Goal: Communication & Community: Share content

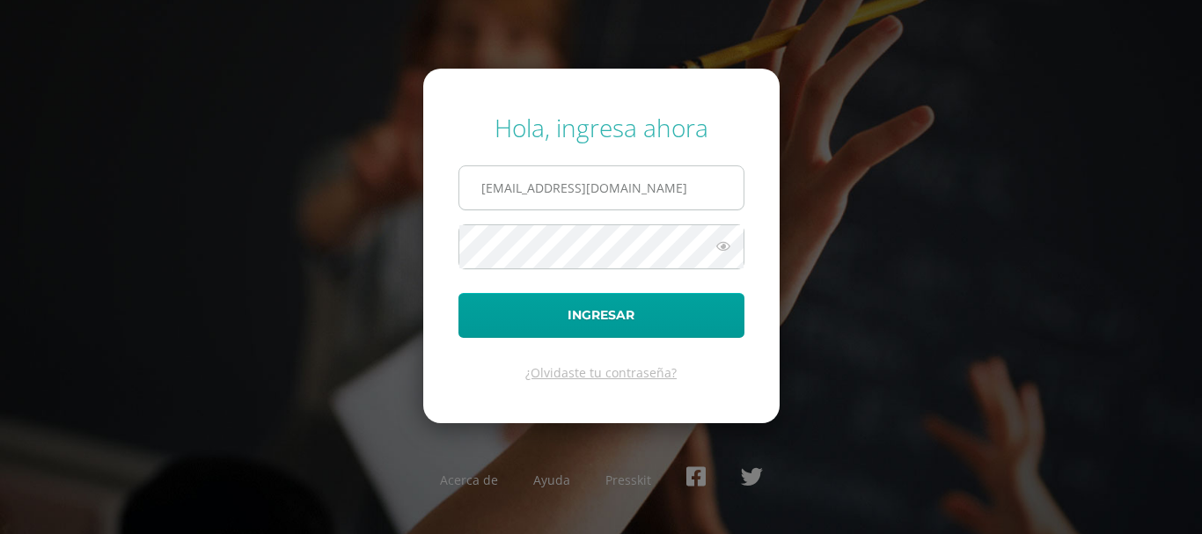
click at [612, 187] on input "kmejia@donbosco.edu.gt" at bounding box center [601, 187] width 284 height 43
type input "lgarcia@donbosco.edu.gt"
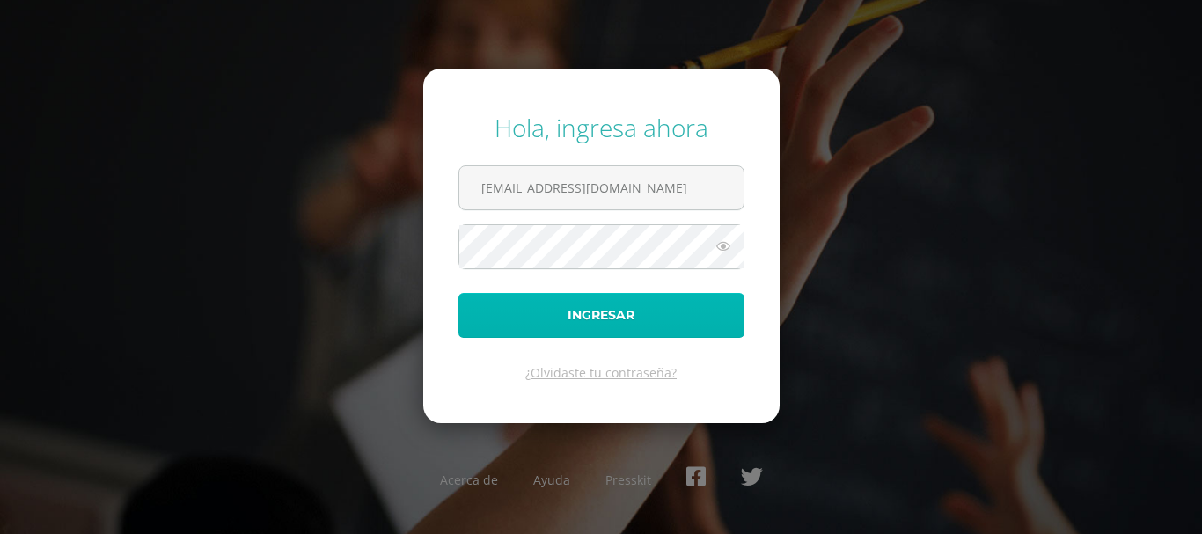
click at [612, 303] on button "Ingresar" at bounding box center [602, 315] width 286 height 45
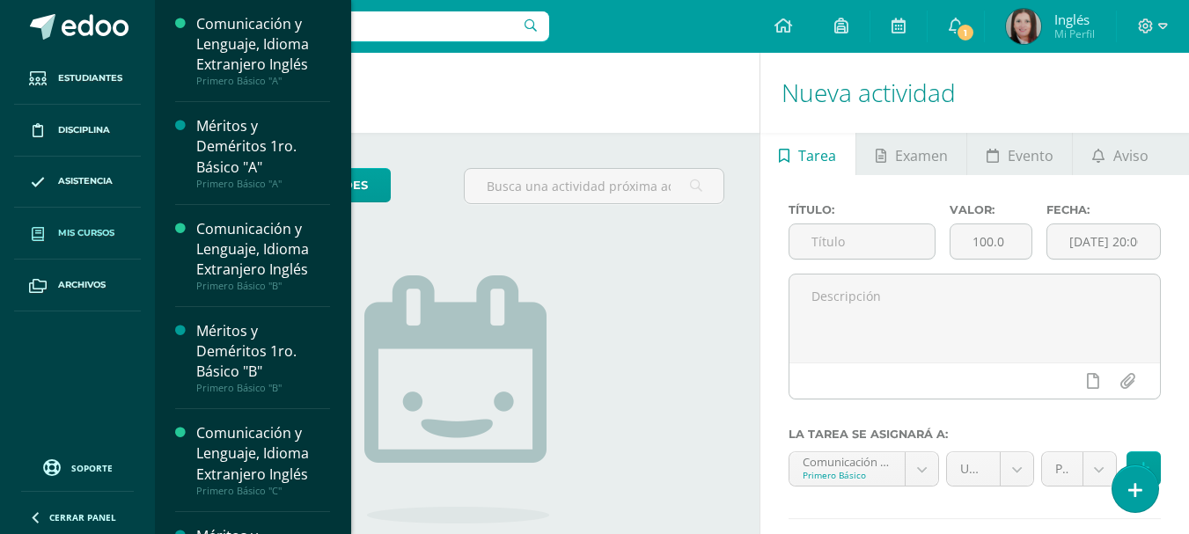
click at [97, 226] on span "Mis cursos" at bounding box center [86, 233] width 56 height 14
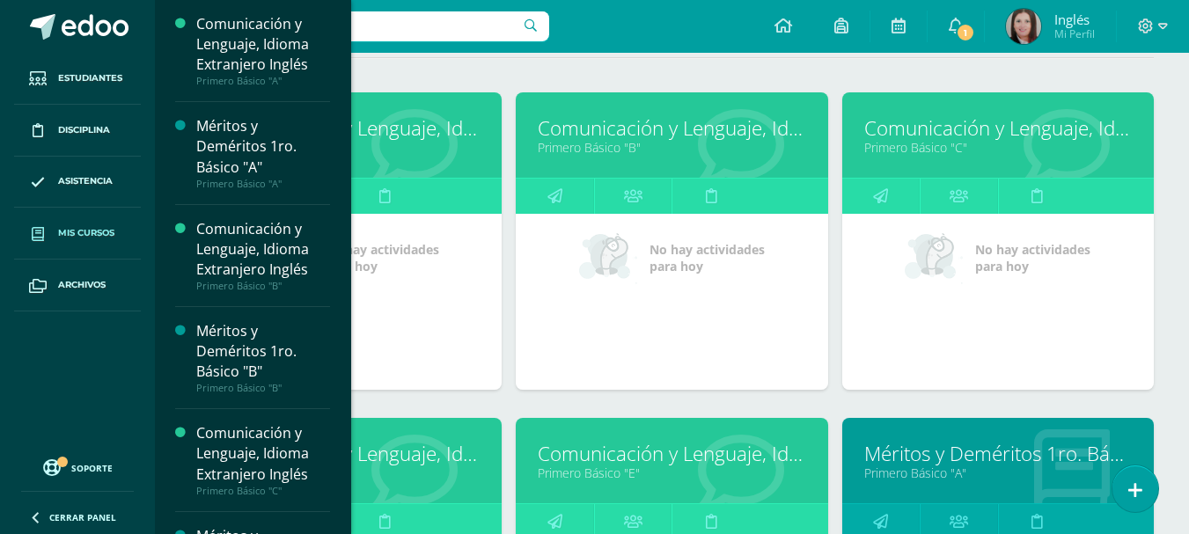
scroll to position [352, 0]
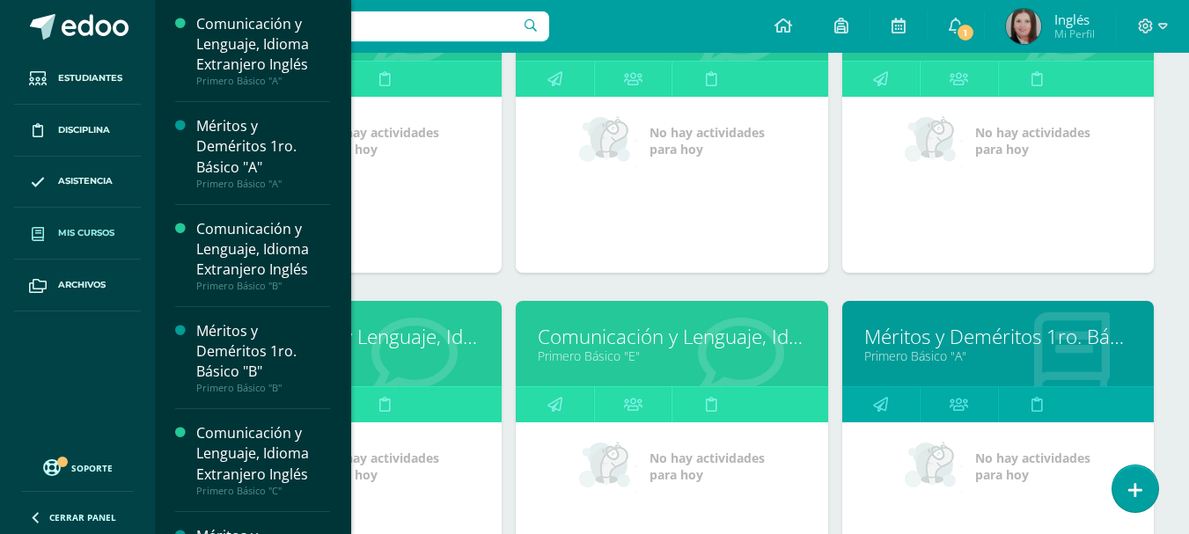
click at [430, 330] on link "Comunicación y Lenguaje, Idioma Extranjero Inglés" at bounding box center [346, 336] width 268 height 27
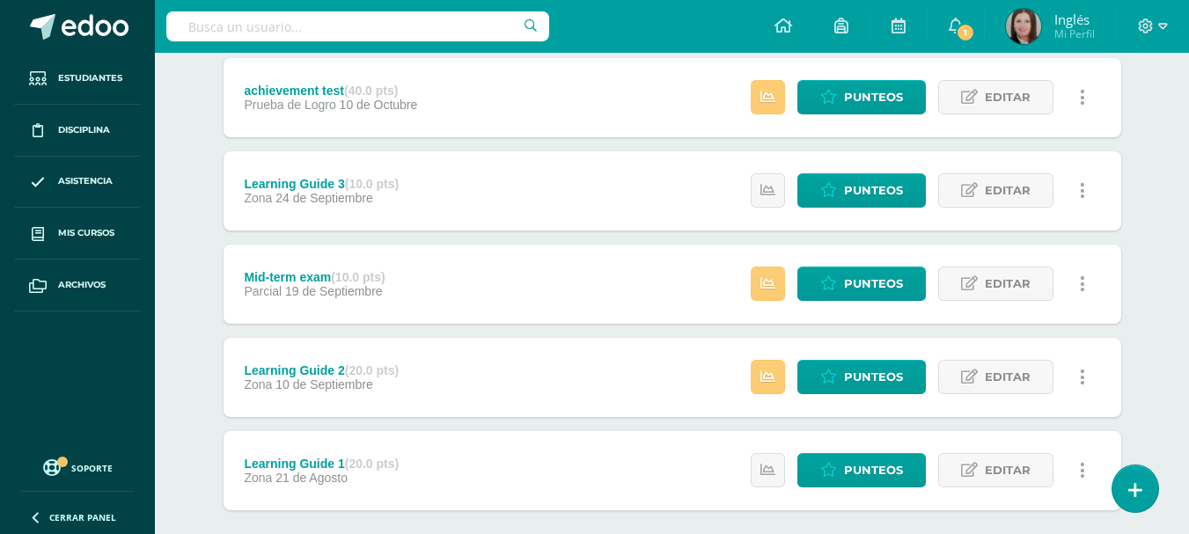
scroll to position [117, 0]
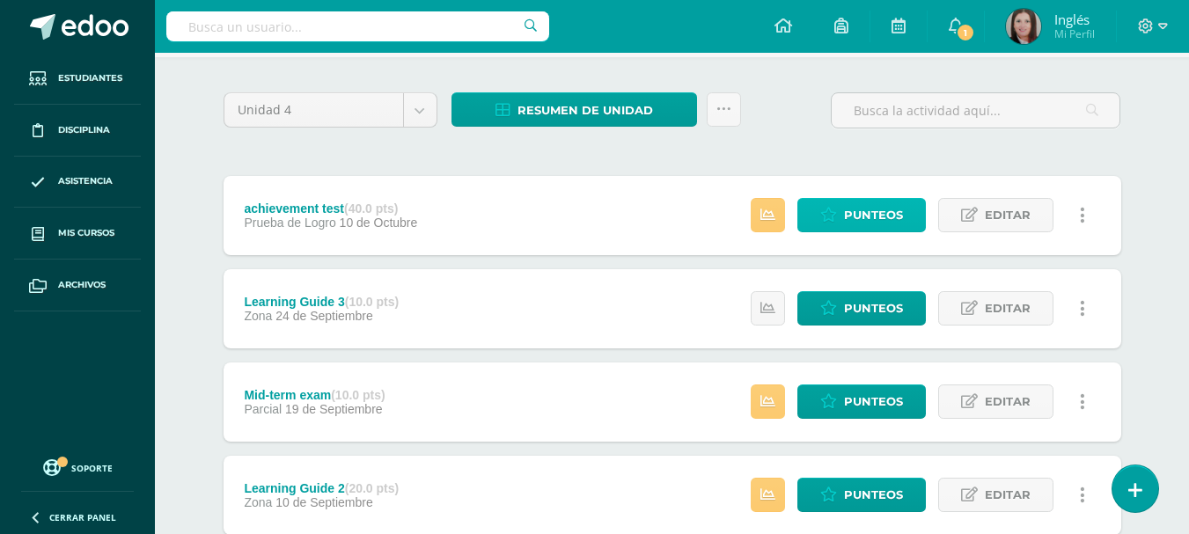
click at [871, 209] on span "Punteos" at bounding box center [873, 215] width 59 height 33
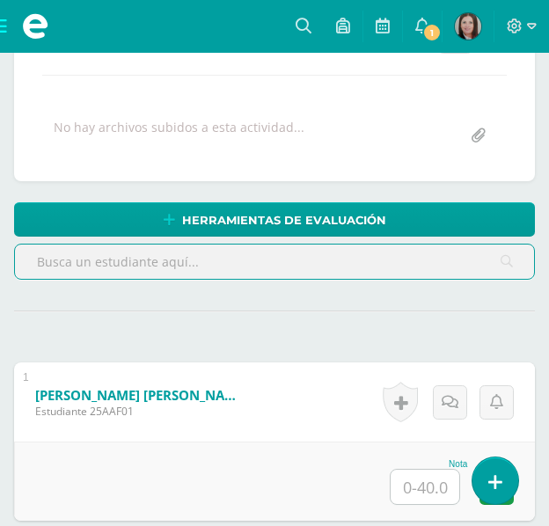
scroll to position [589, 0]
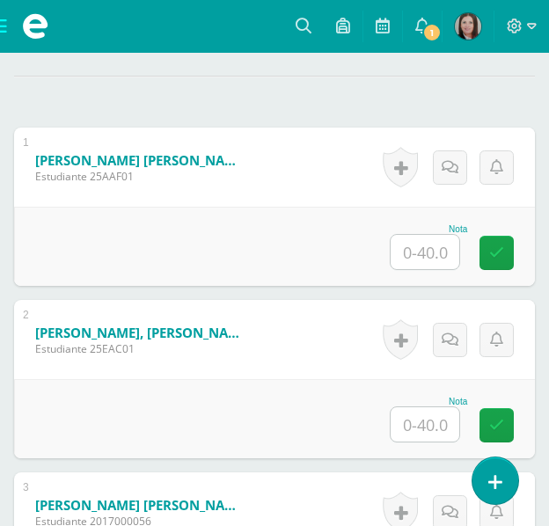
click at [416, 249] on input "text" at bounding box center [425, 252] width 69 height 34
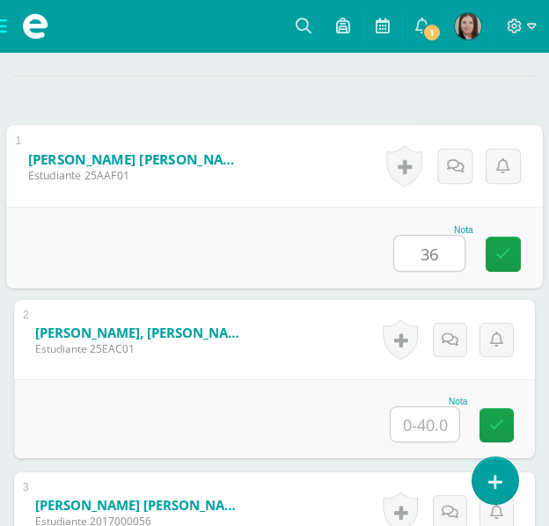
type input "36"
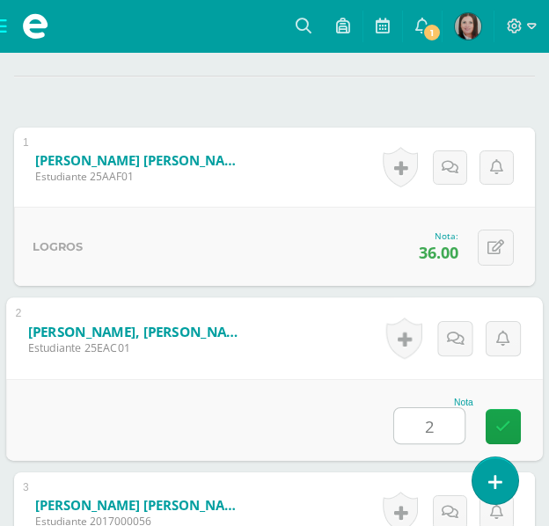
type input "29"
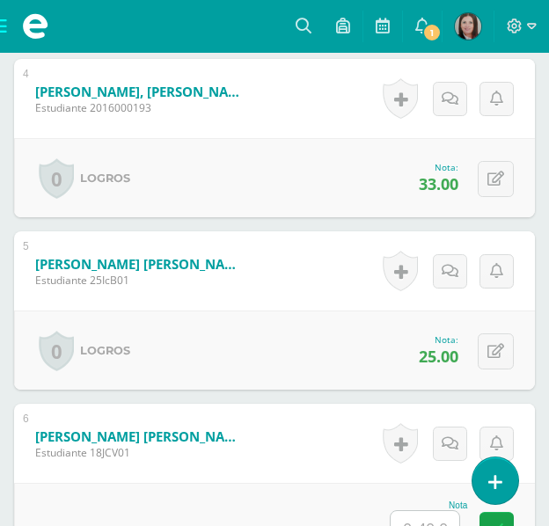
scroll to position [1293, 0]
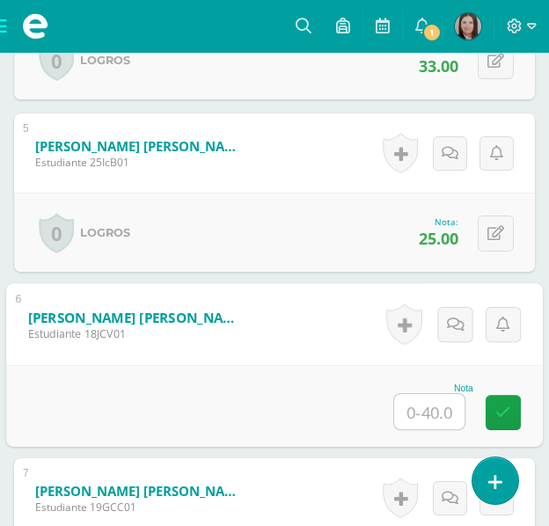
click at [445, 415] on input "text" at bounding box center [429, 411] width 70 height 35
type input "35"
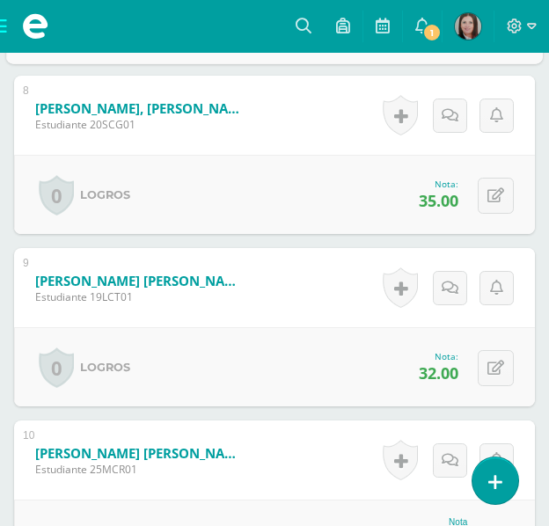
scroll to position [1966, 0]
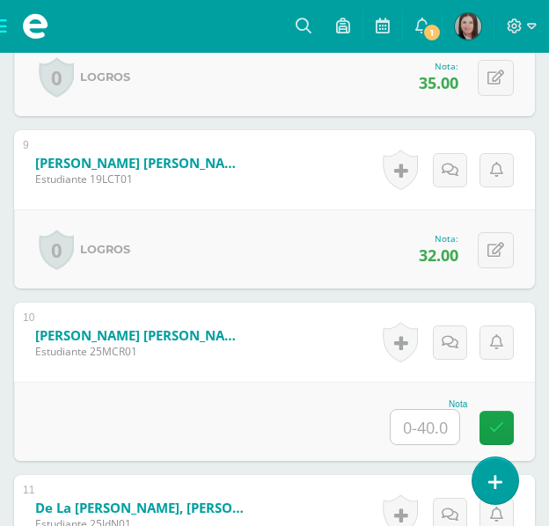
click at [452, 429] on input "text" at bounding box center [425, 427] width 69 height 34
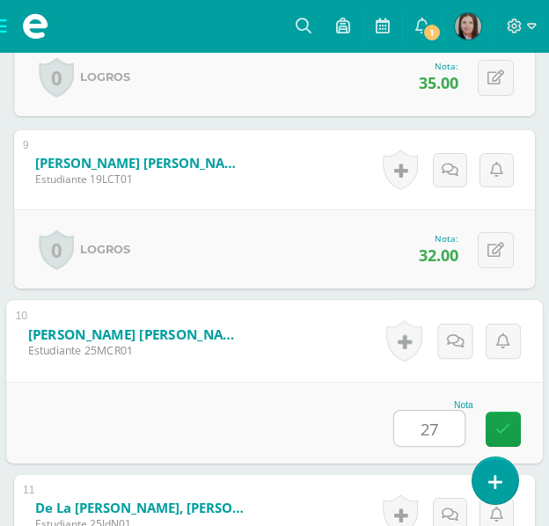
type input "27"
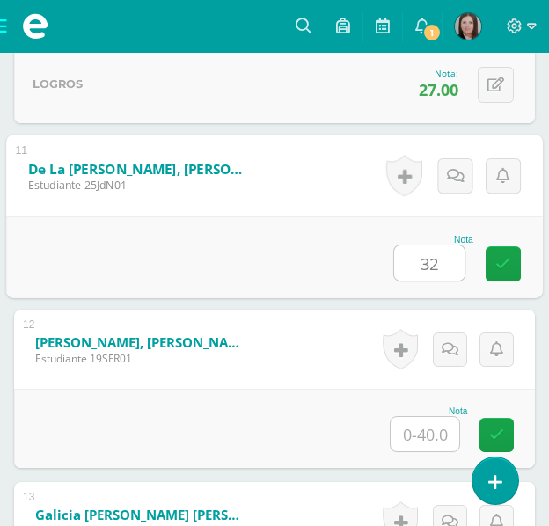
type input "32"
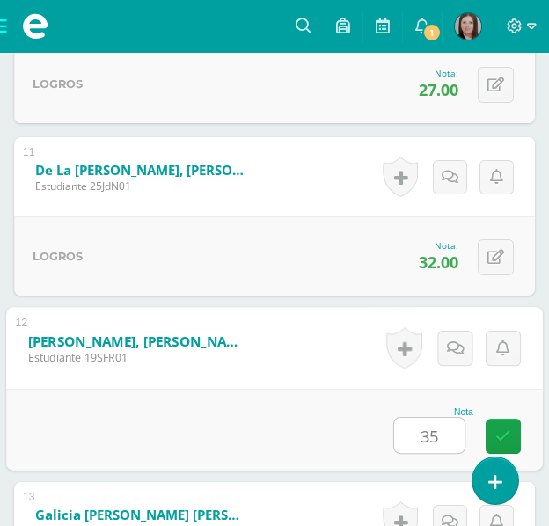
type input "35"
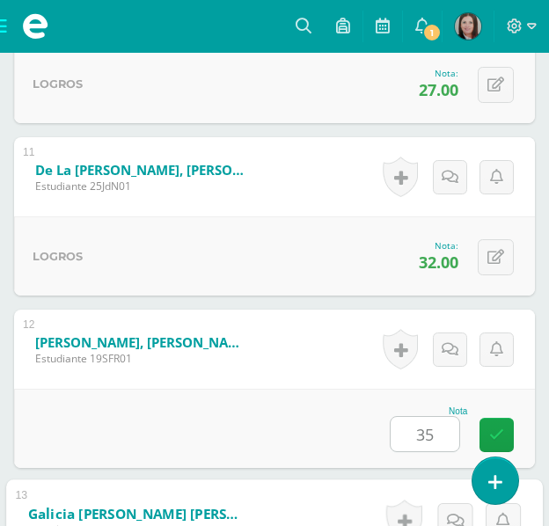
scroll to position [2649, 0]
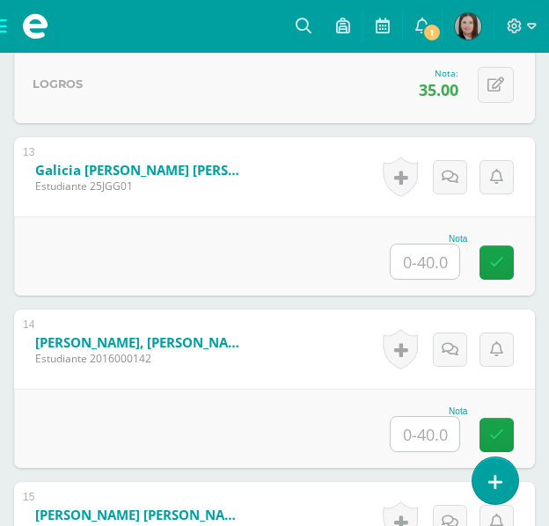
click at [426, 265] on input "text" at bounding box center [425, 262] width 69 height 34
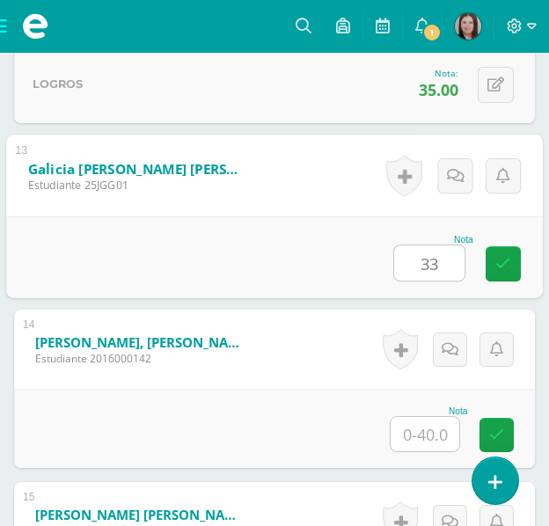
type input "33"
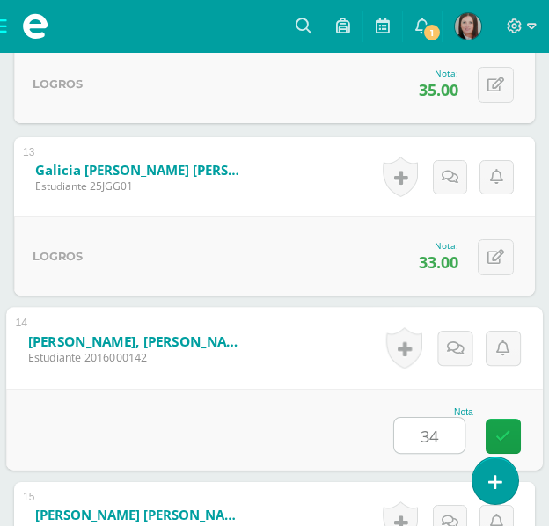
type input "34"
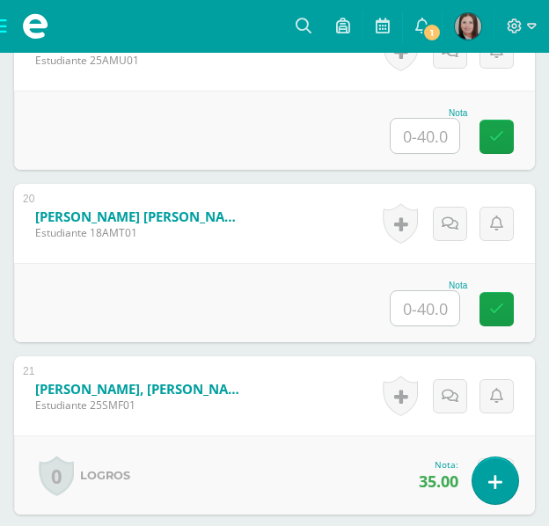
scroll to position [3693, 0]
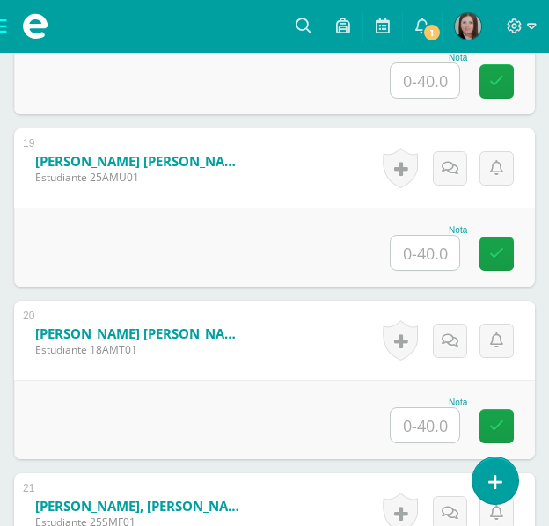
click at [436, 253] on input "text" at bounding box center [425, 253] width 69 height 34
click at [448, 259] on input "text" at bounding box center [425, 253] width 69 height 34
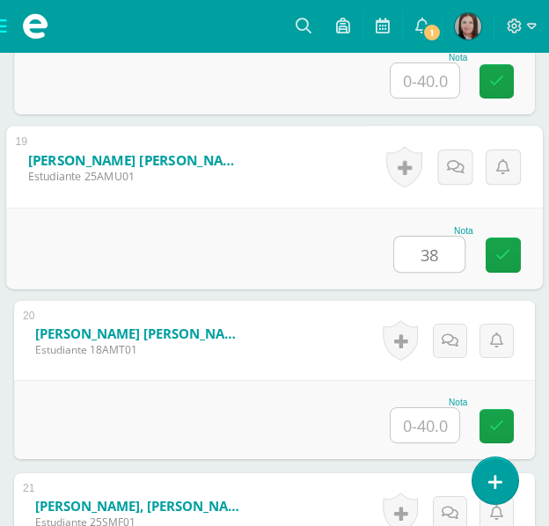
type input "38"
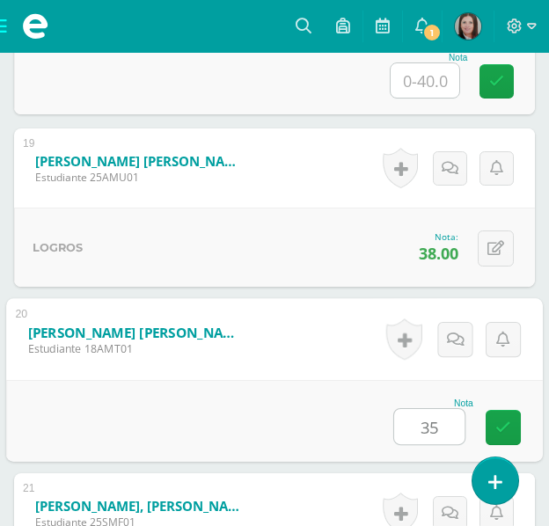
type input "35"
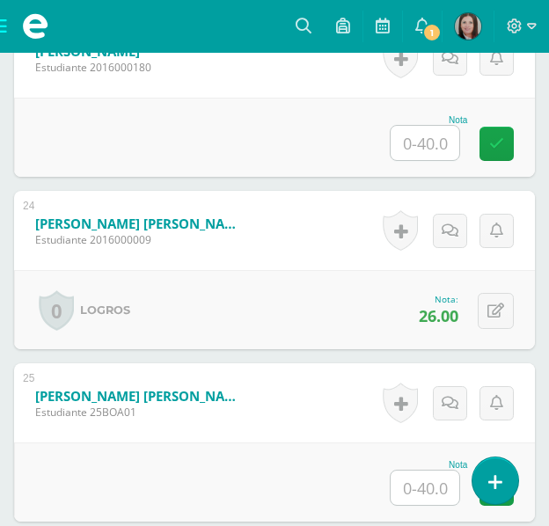
scroll to position [4610, 0]
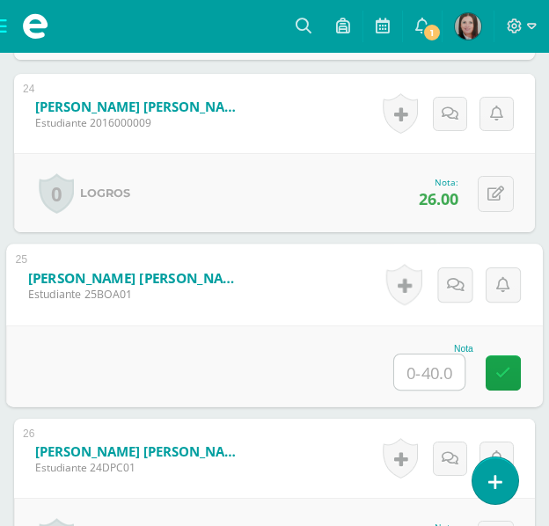
click at [421, 371] on input "text" at bounding box center [429, 372] width 70 height 35
type input "30"
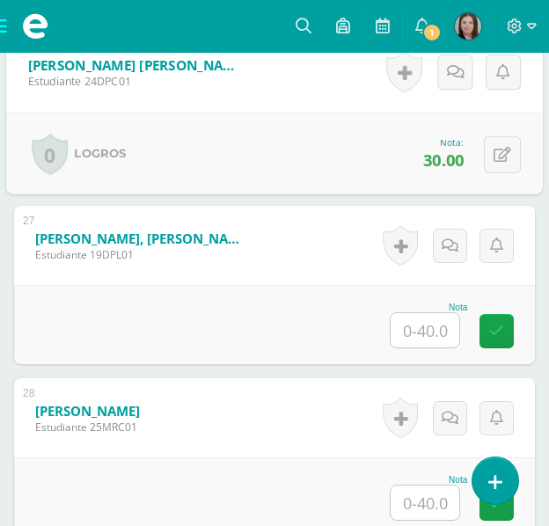
scroll to position [5114, 0]
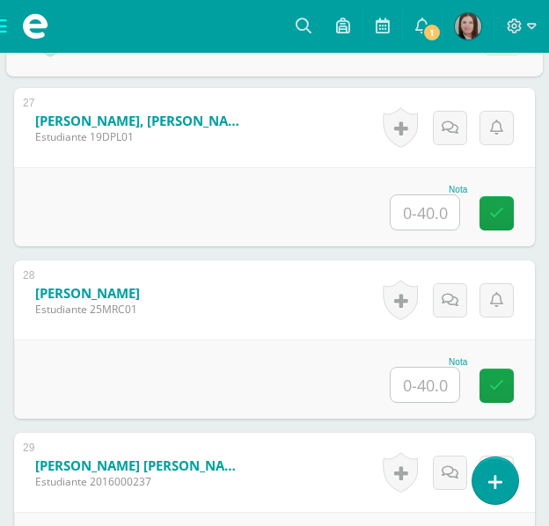
click at [439, 389] on input "text" at bounding box center [425, 385] width 69 height 34
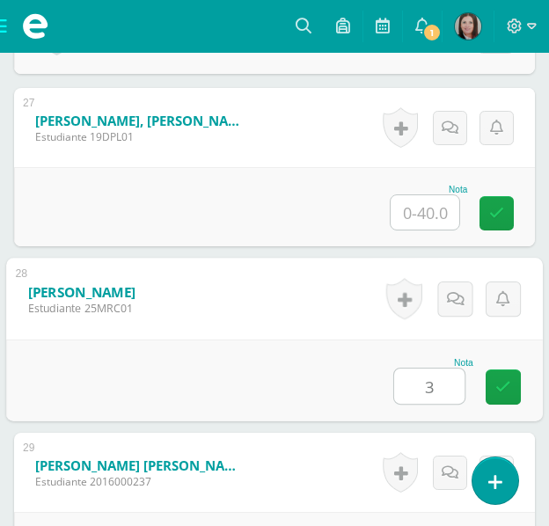
type input "35"
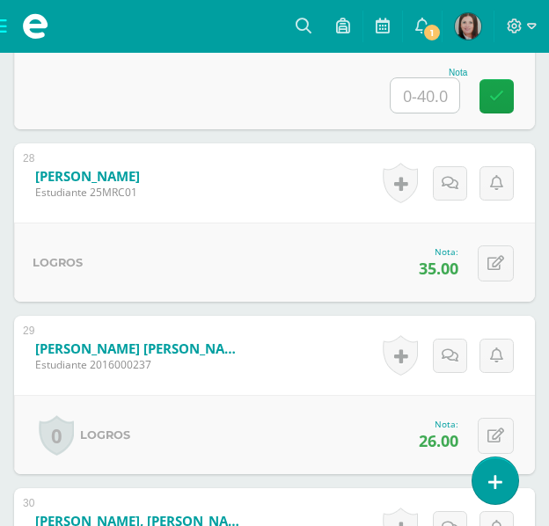
scroll to position [5466, 0]
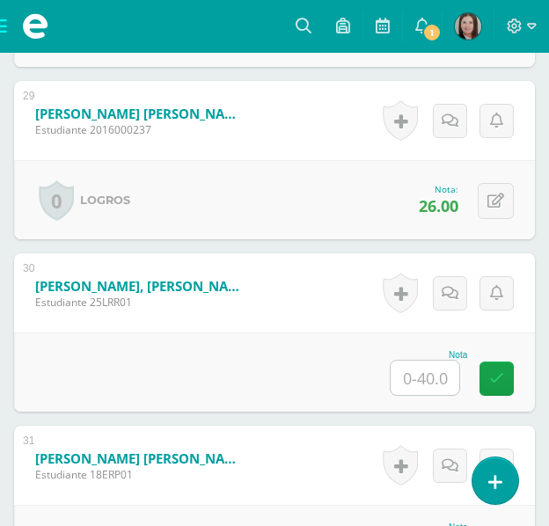
click at [415, 383] on input "text" at bounding box center [425, 378] width 69 height 34
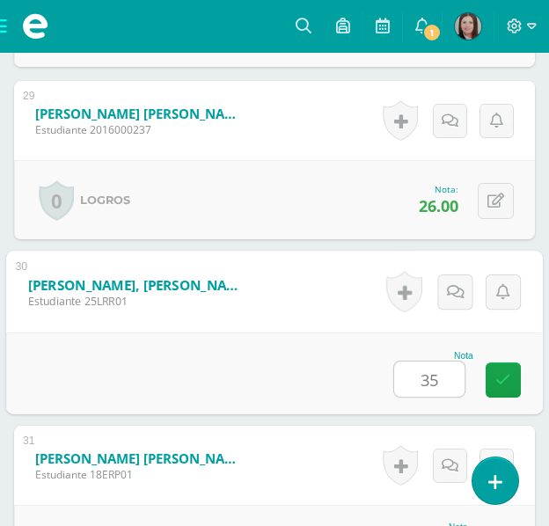
type input "35"
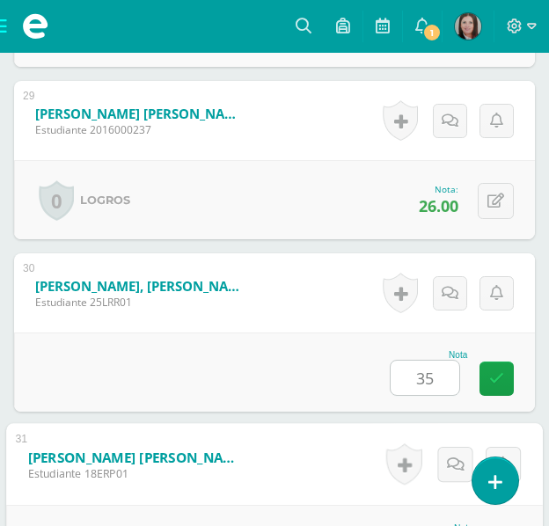
scroll to position [5754, 0]
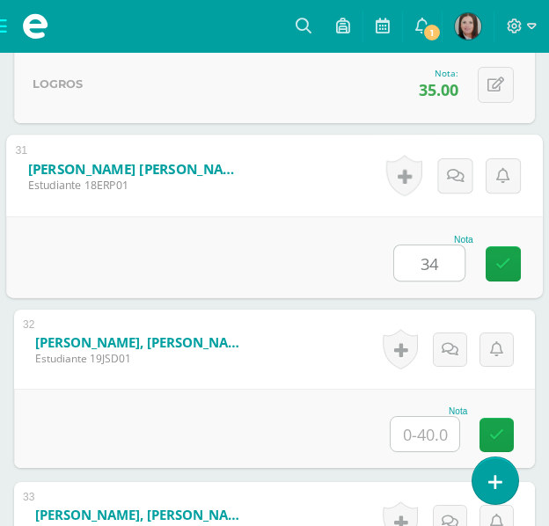
type input "34"
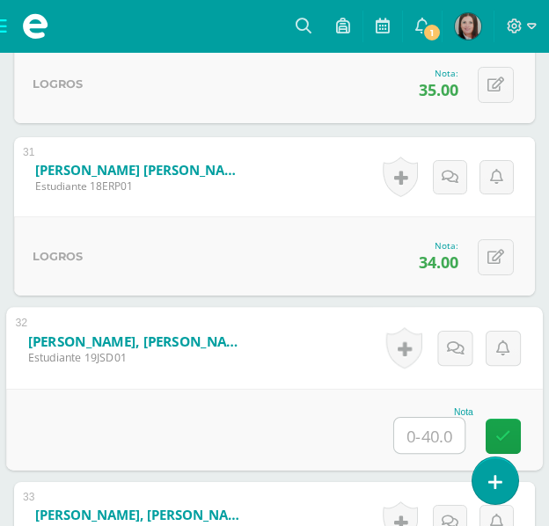
click at [433, 433] on input "text" at bounding box center [429, 435] width 70 height 35
type input "36"
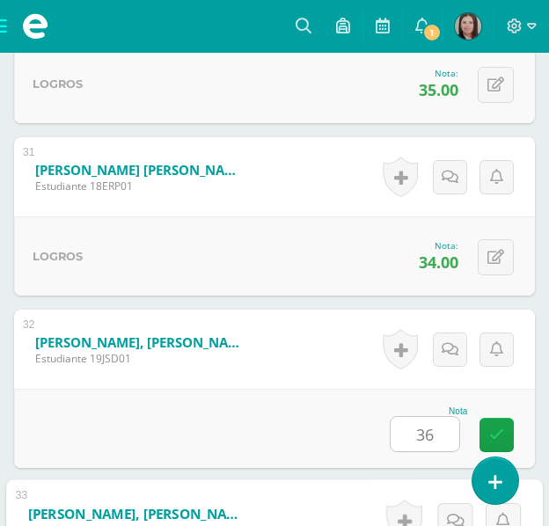
scroll to position [6099, 0]
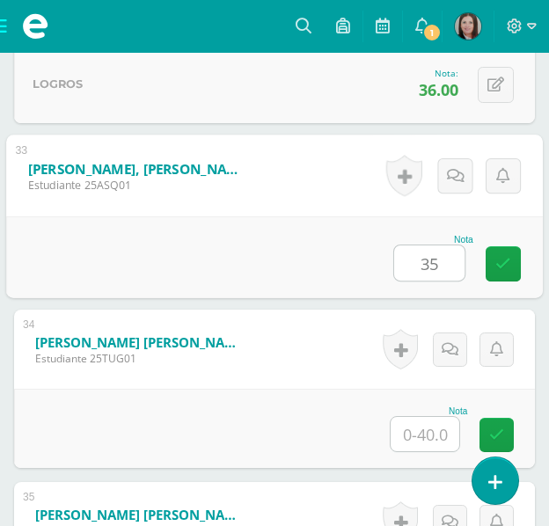
type input "35"
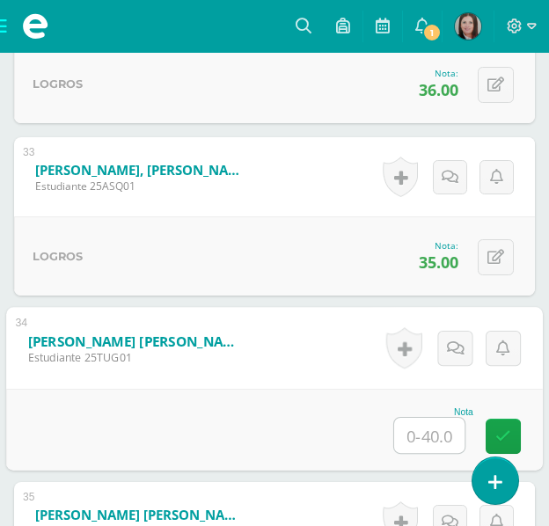
scroll to position [6217, 0]
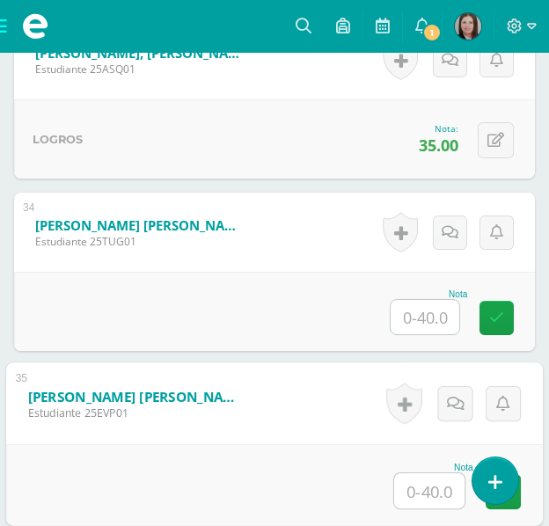
click at [427, 490] on input "text" at bounding box center [429, 491] width 70 height 35
type input "33"
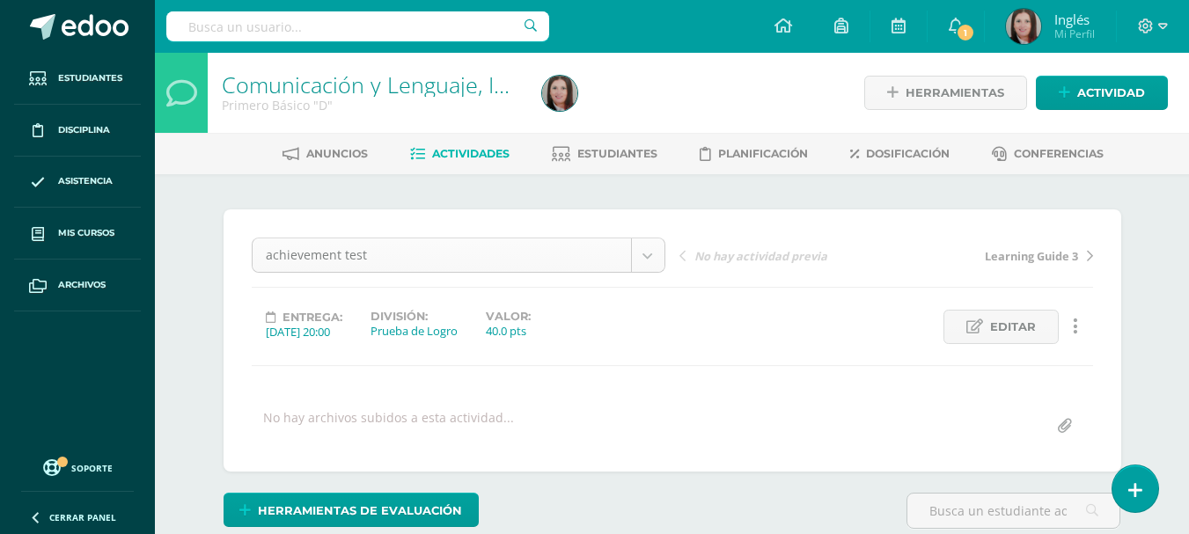
scroll to position [469, 0]
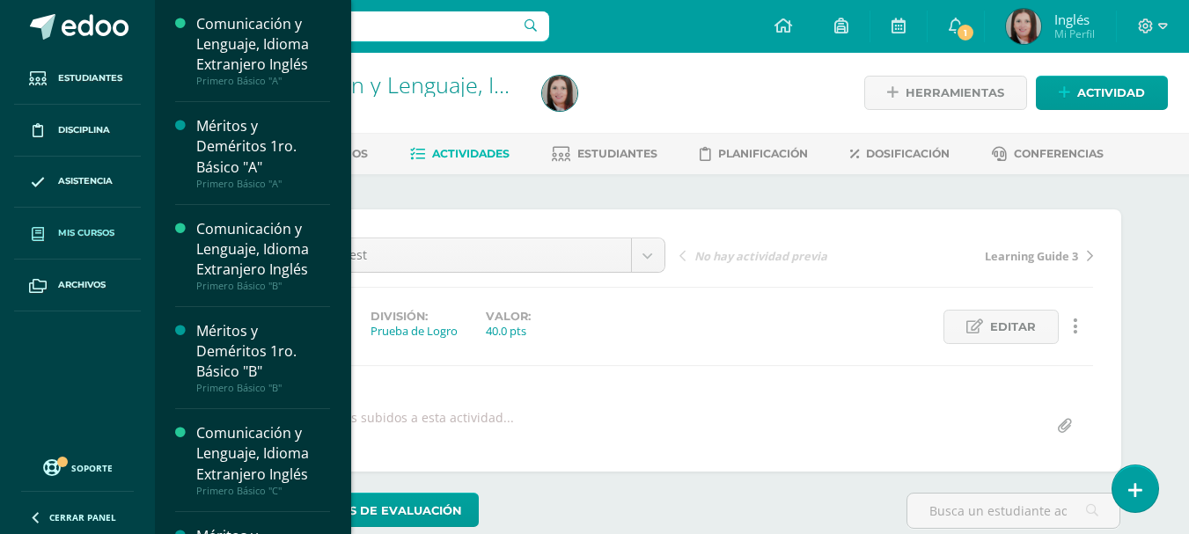
click at [69, 237] on span "Mis cursos" at bounding box center [86, 233] width 56 height 14
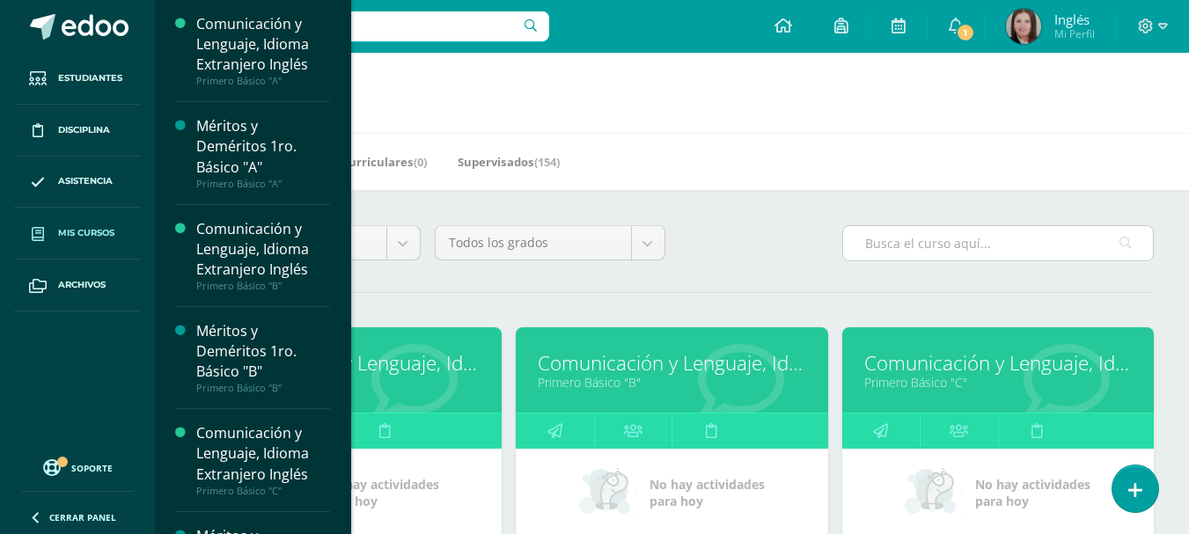
click at [915, 239] on input "text" at bounding box center [998, 243] width 310 height 34
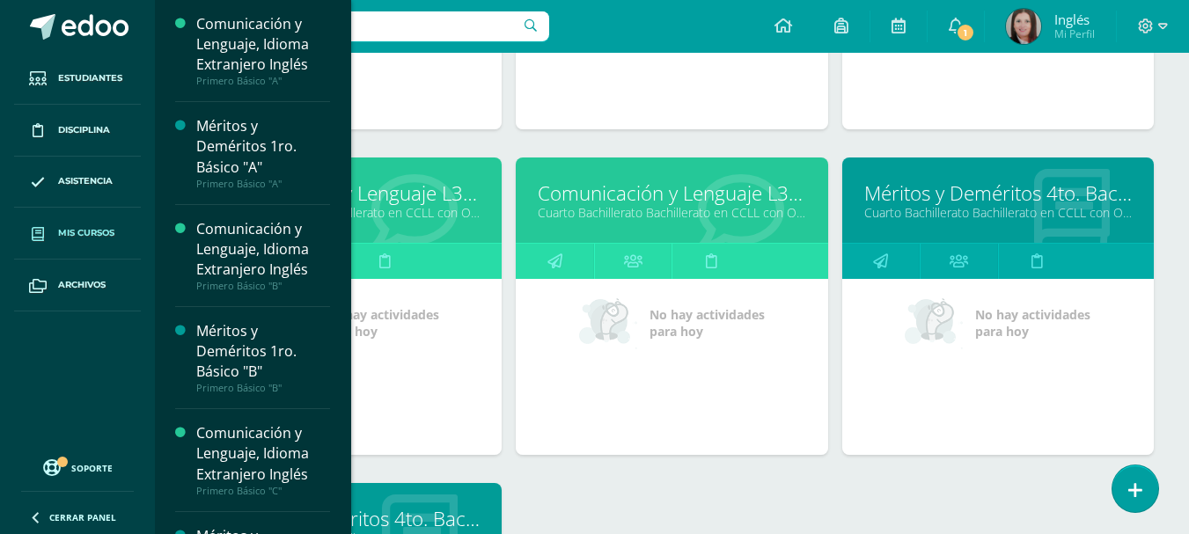
scroll to position [939, 0]
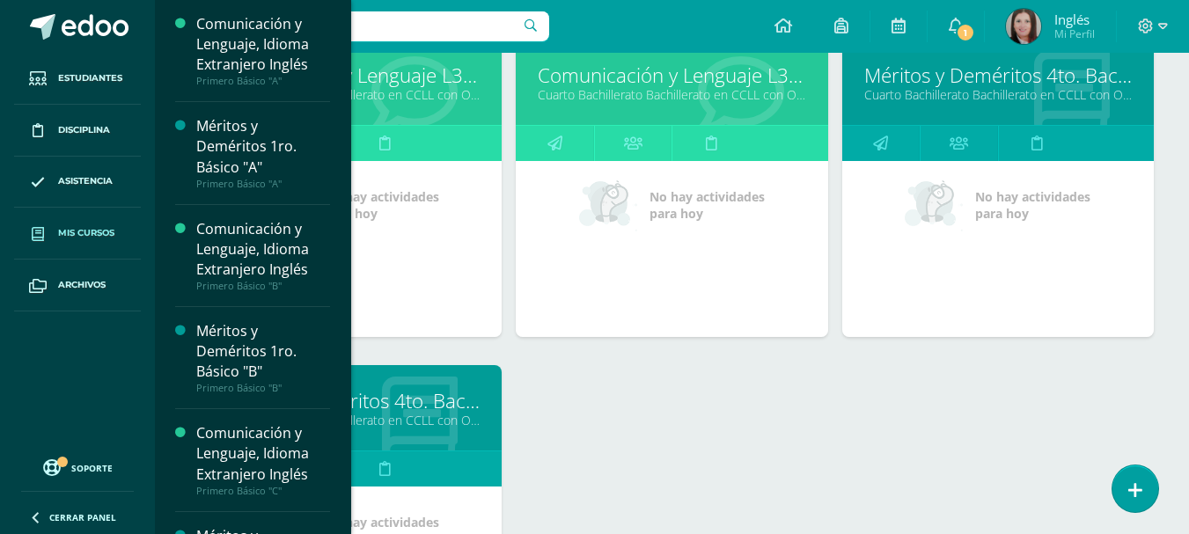
type input "cuarto bachillerato"
click at [717, 84] on link "Comunicación y Lenguaje L3 Inglés" at bounding box center [672, 75] width 268 height 27
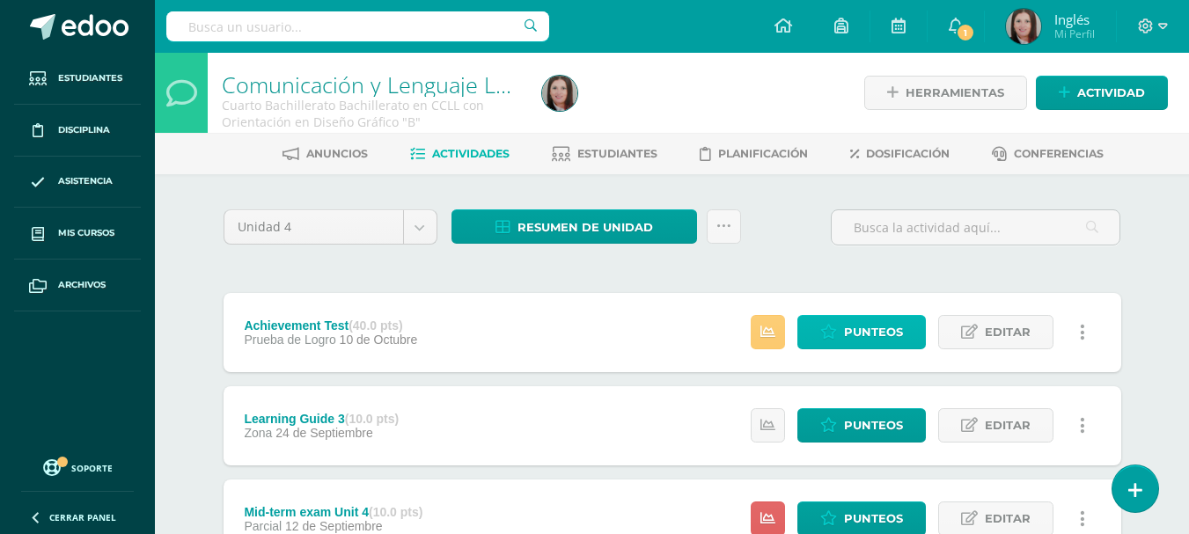
click at [853, 333] on span "Punteos" at bounding box center [873, 332] width 59 height 33
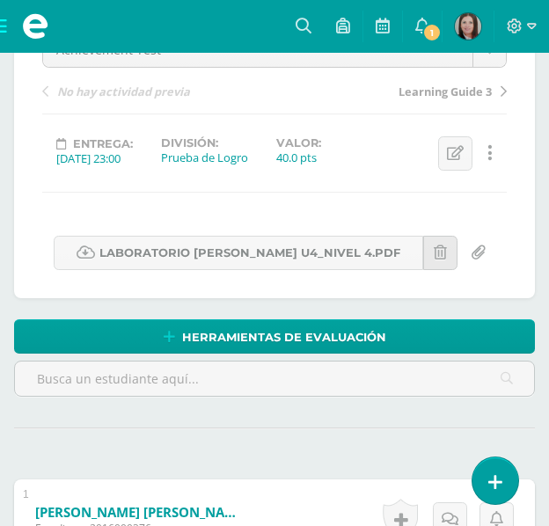
scroll to position [589, 0]
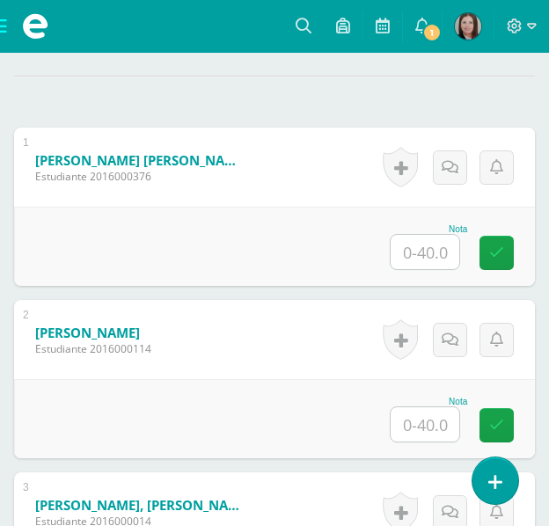
click at [438, 264] on input "text" at bounding box center [425, 252] width 69 height 34
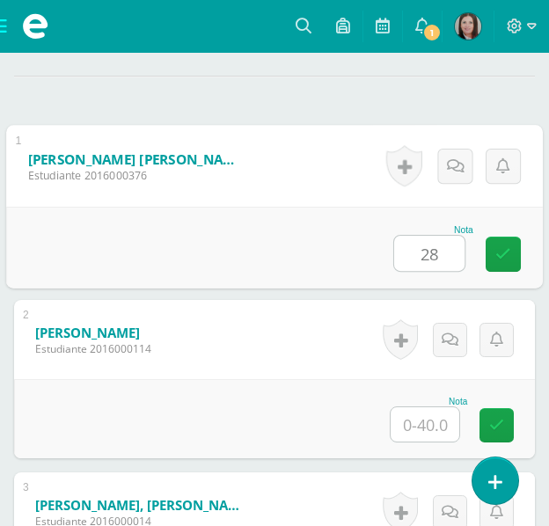
type input "28"
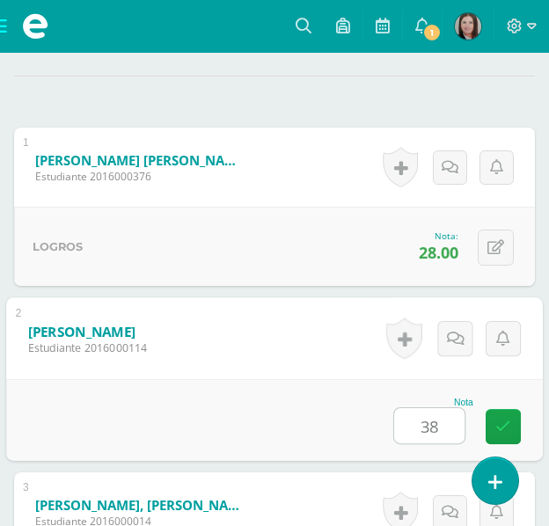
type input "38"
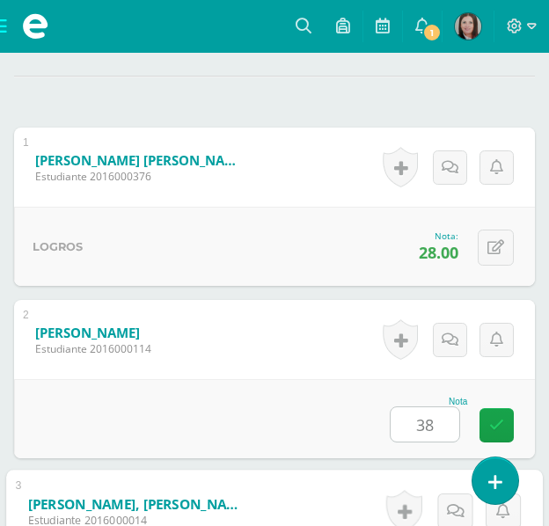
scroll to position [924, 0]
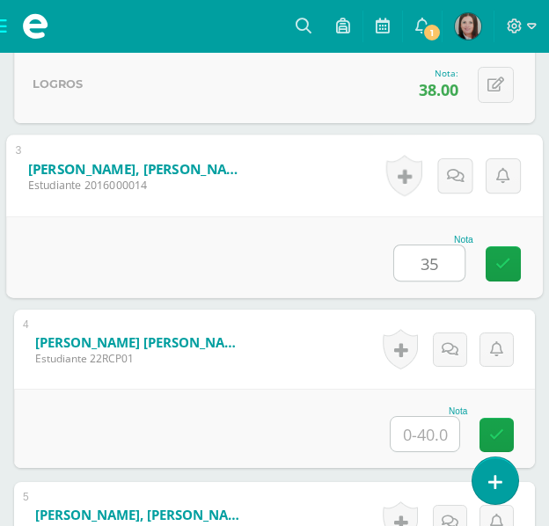
type input "35"
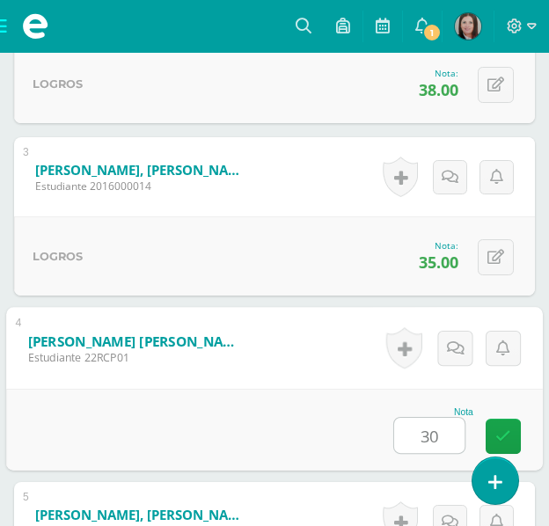
type input "30"
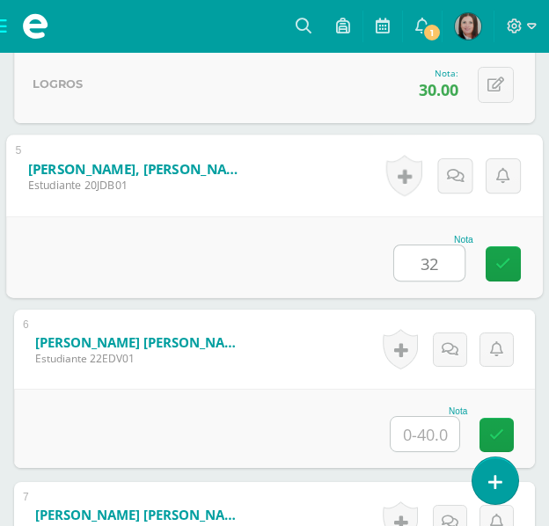
type input "32"
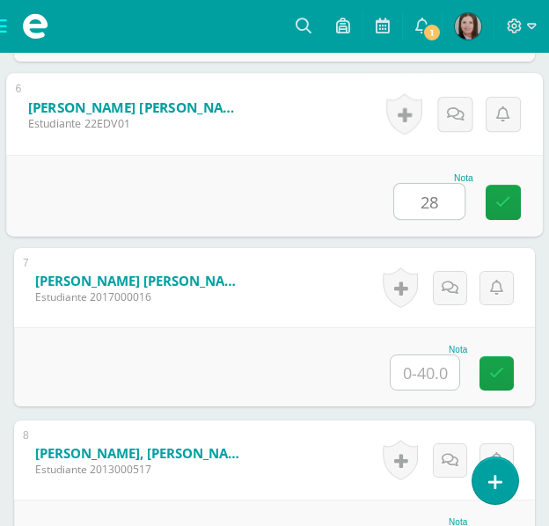
scroll to position [1621, 0]
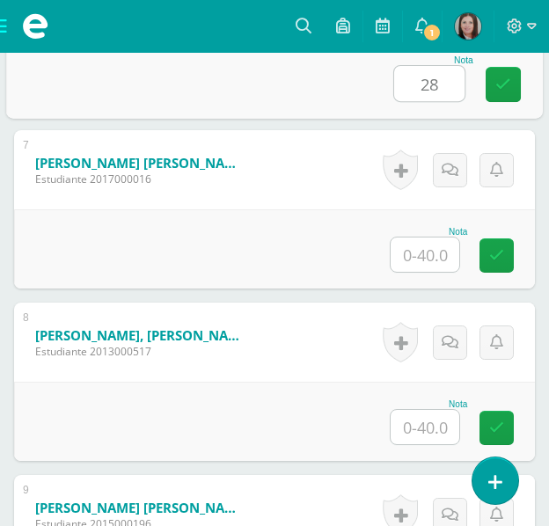
type input "28"
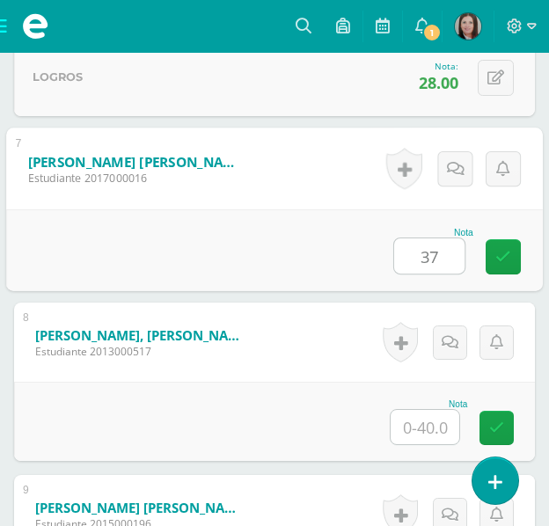
type input "37"
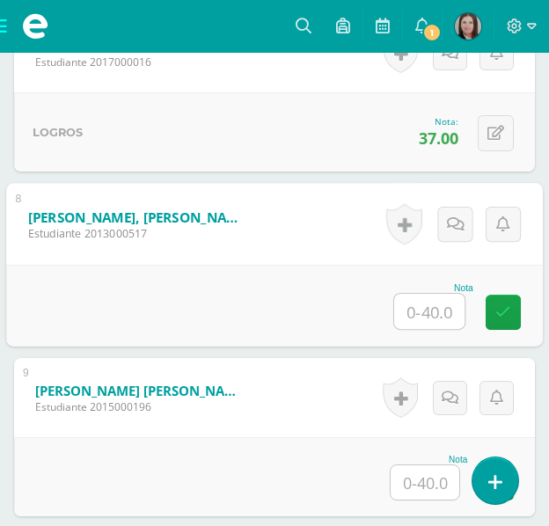
scroll to position [1973, 0]
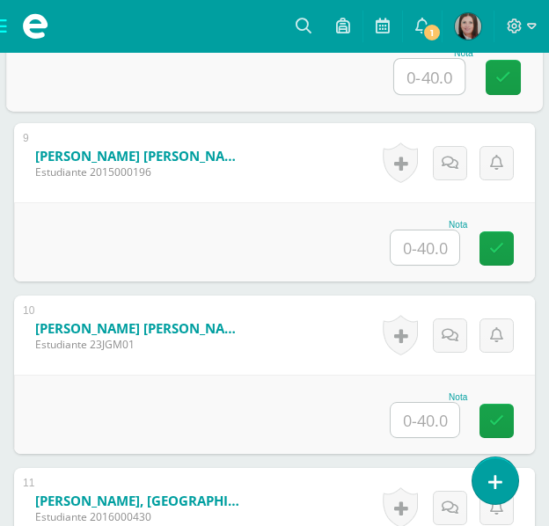
click at [432, 258] on input "text" at bounding box center [425, 248] width 69 height 34
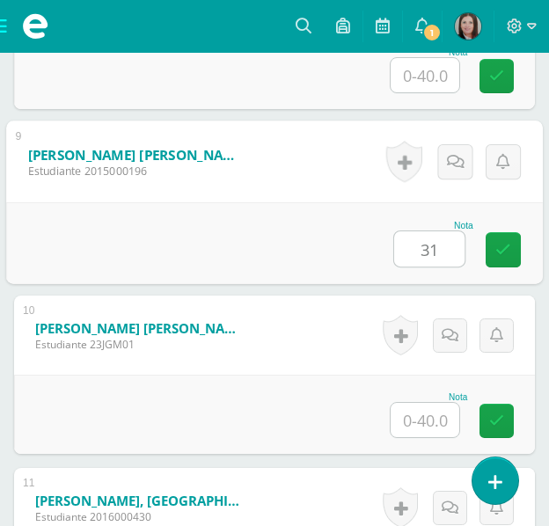
type input "31"
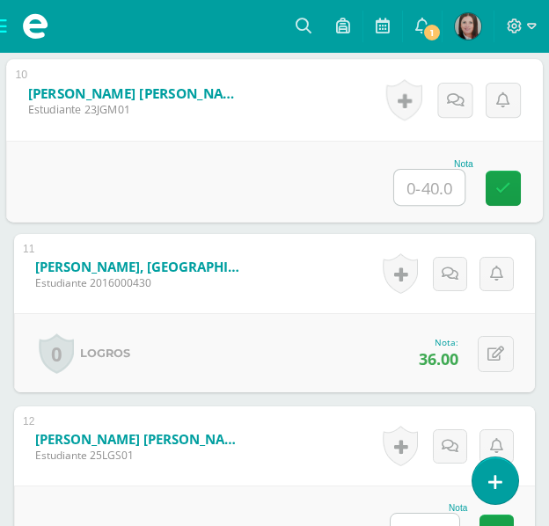
scroll to position [2325, 0]
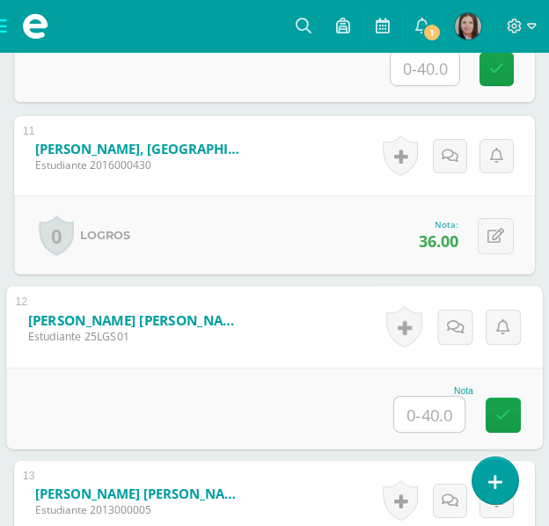
click at [412, 404] on input "text" at bounding box center [429, 414] width 70 height 35
type input "35"
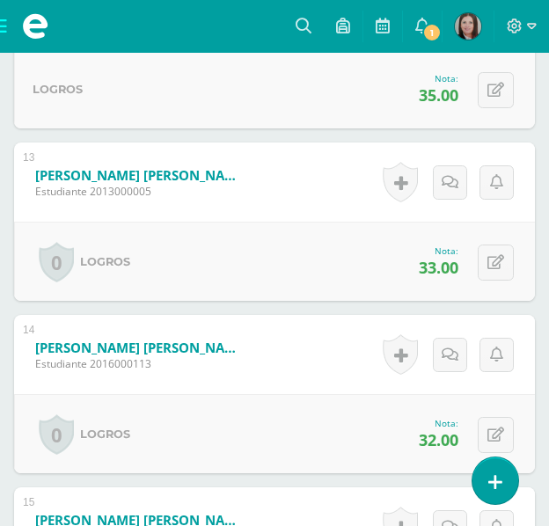
scroll to position [2878, 0]
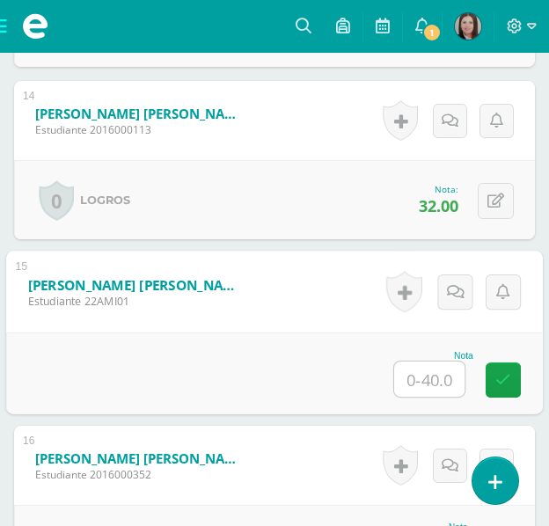
click at [451, 391] on input "text" at bounding box center [429, 379] width 70 height 35
type input "35"
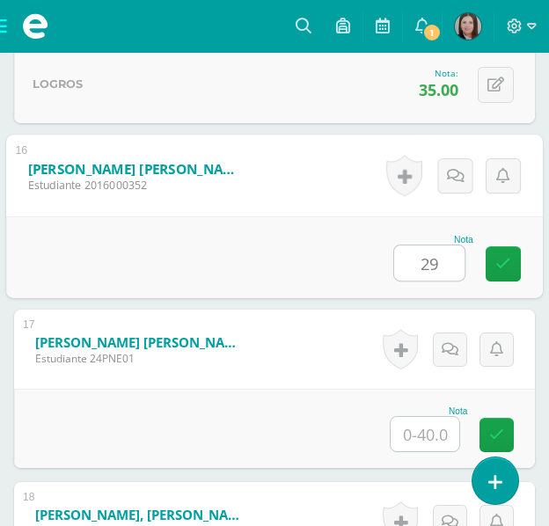
type input "29"
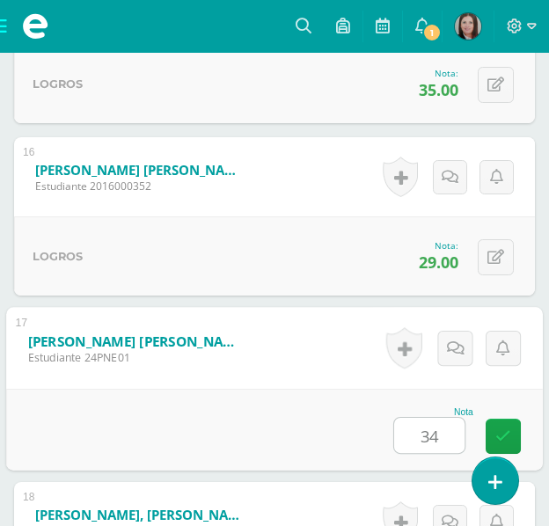
type input "34"
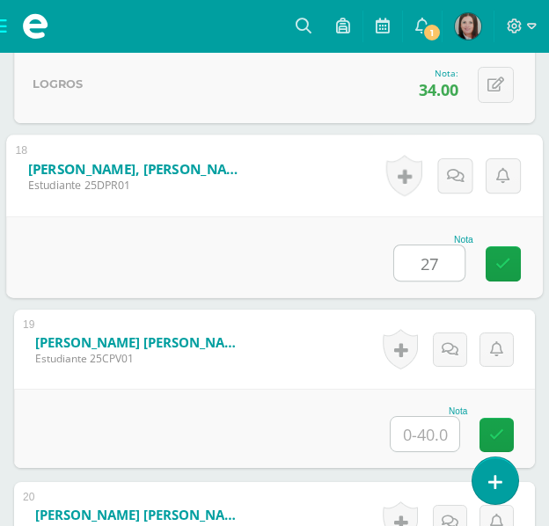
type input "27"
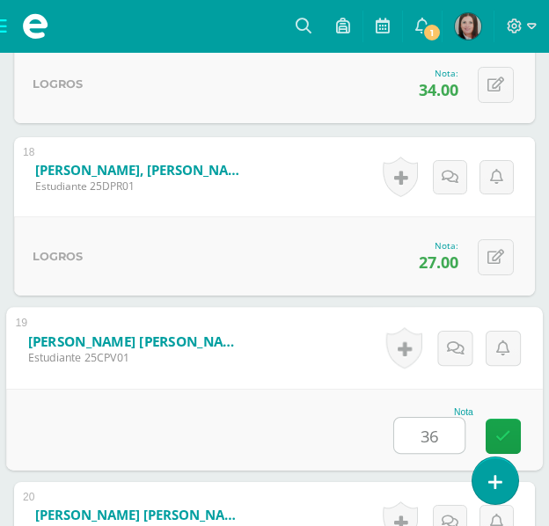
type input "36"
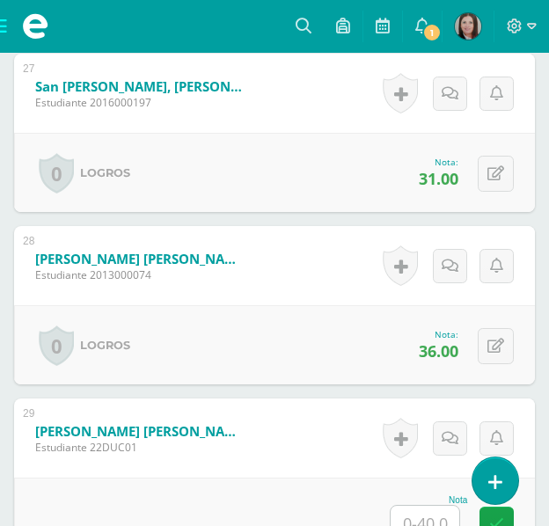
scroll to position [5265, 0]
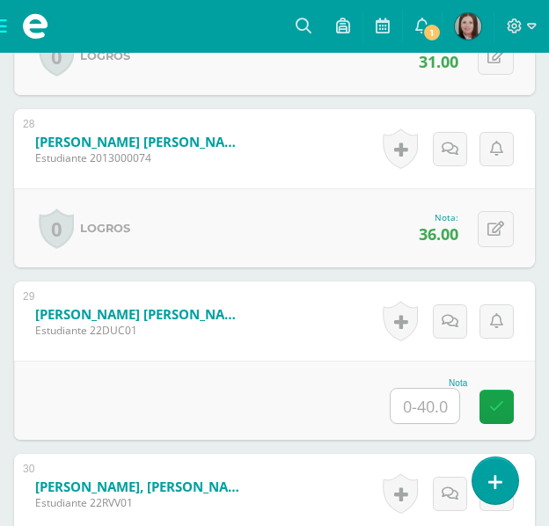
type input "27"
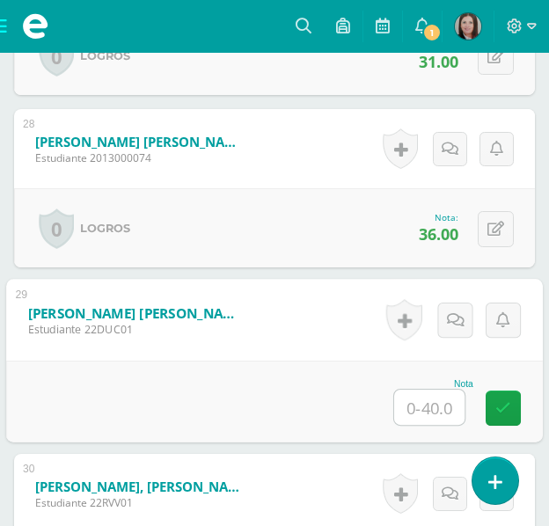
click at [423, 416] on input "text" at bounding box center [429, 407] width 70 height 35
type input "28"
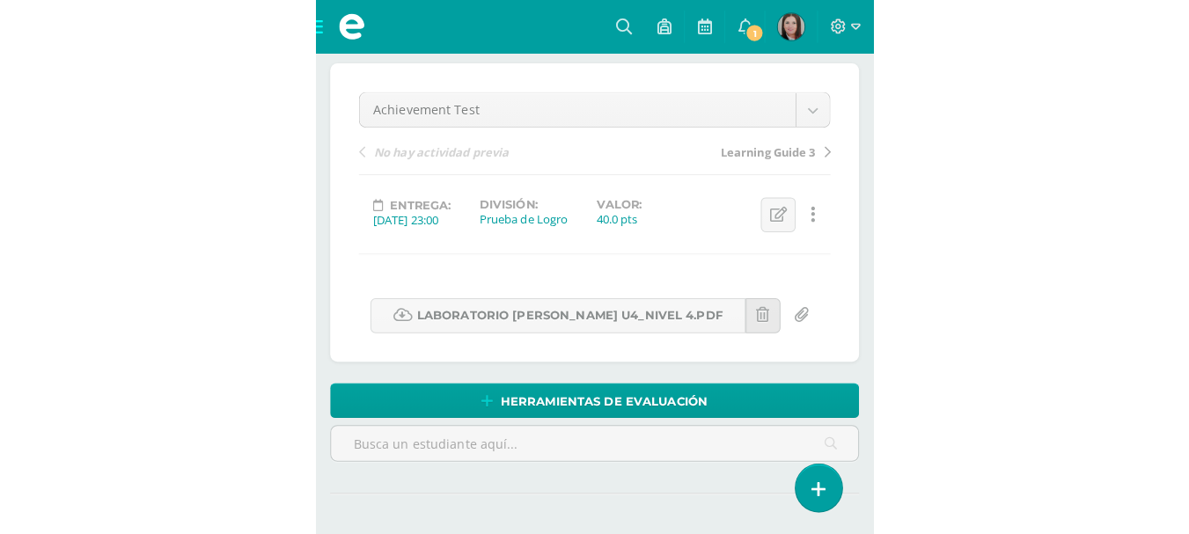
scroll to position [0, 0]
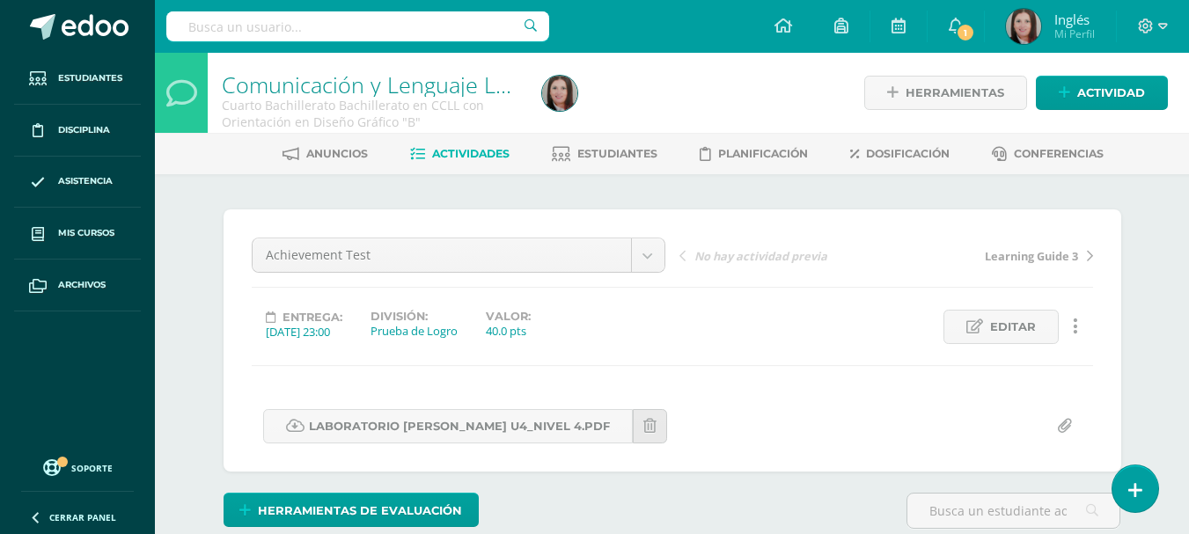
click at [473, 151] on span "Actividades" at bounding box center [470, 153] width 77 height 13
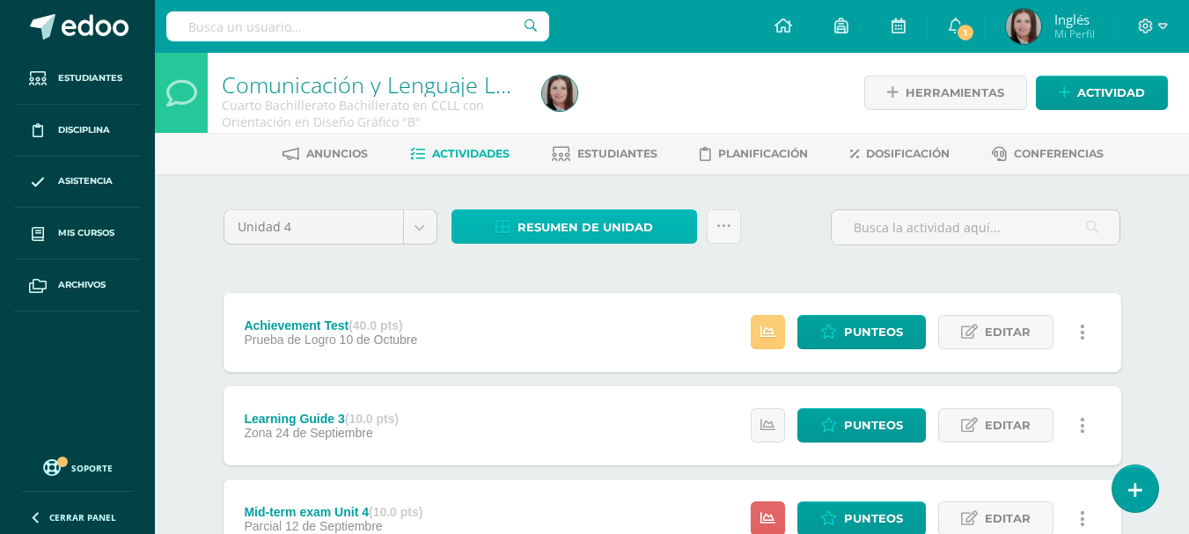
click at [581, 231] on span "Resumen de unidad" at bounding box center [586, 227] width 136 height 33
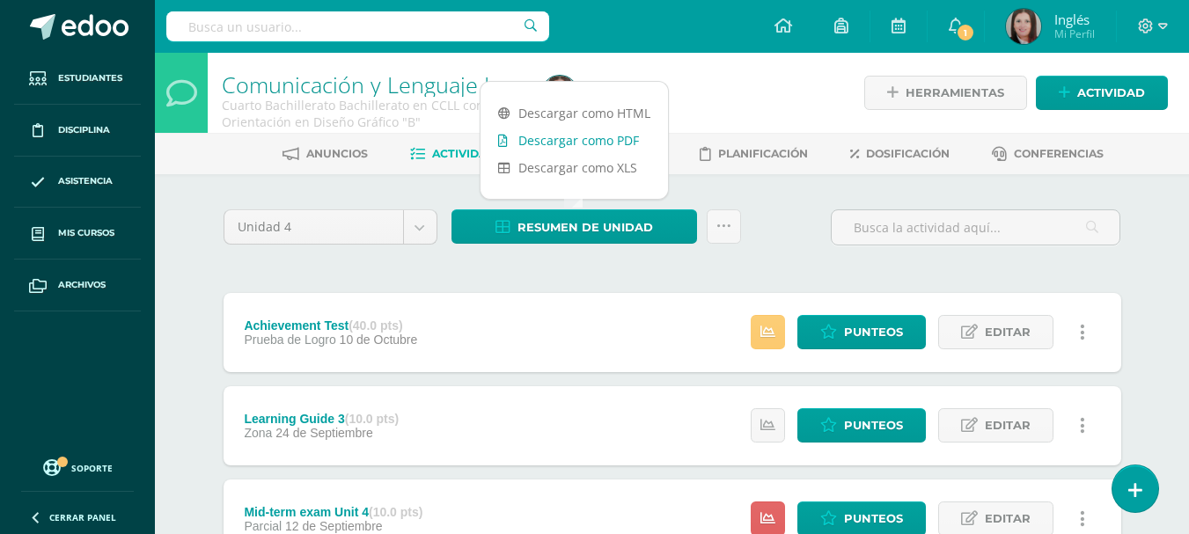
click at [560, 143] on link "Descargar como PDF" at bounding box center [574, 140] width 187 height 27
click at [611, 163] on link "Descargar como XLS" at bounding box center [574, 167] width 187 height 27
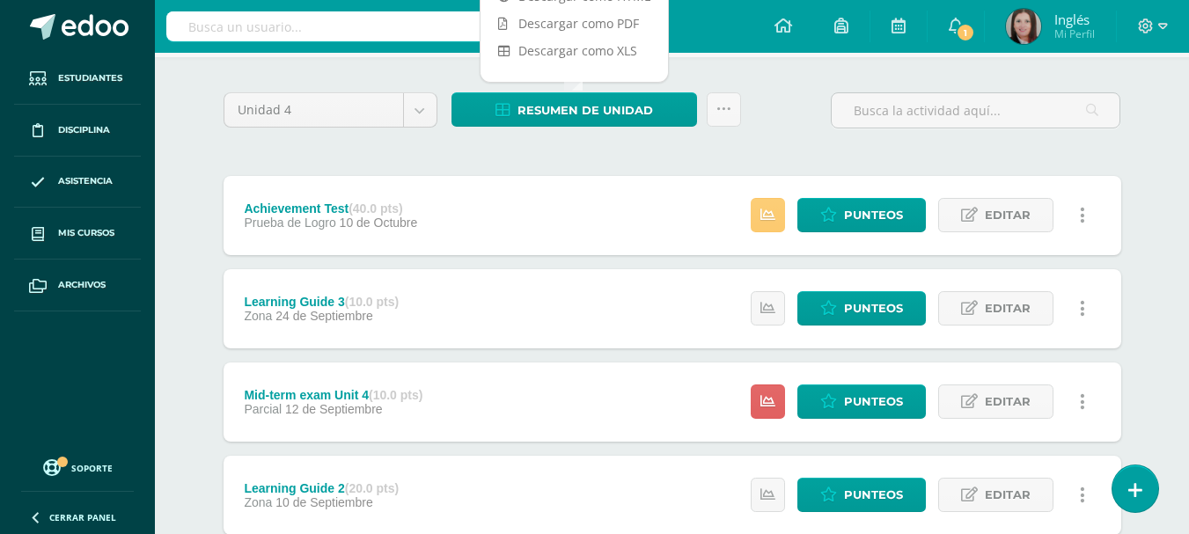
scroll to position [328, 0]
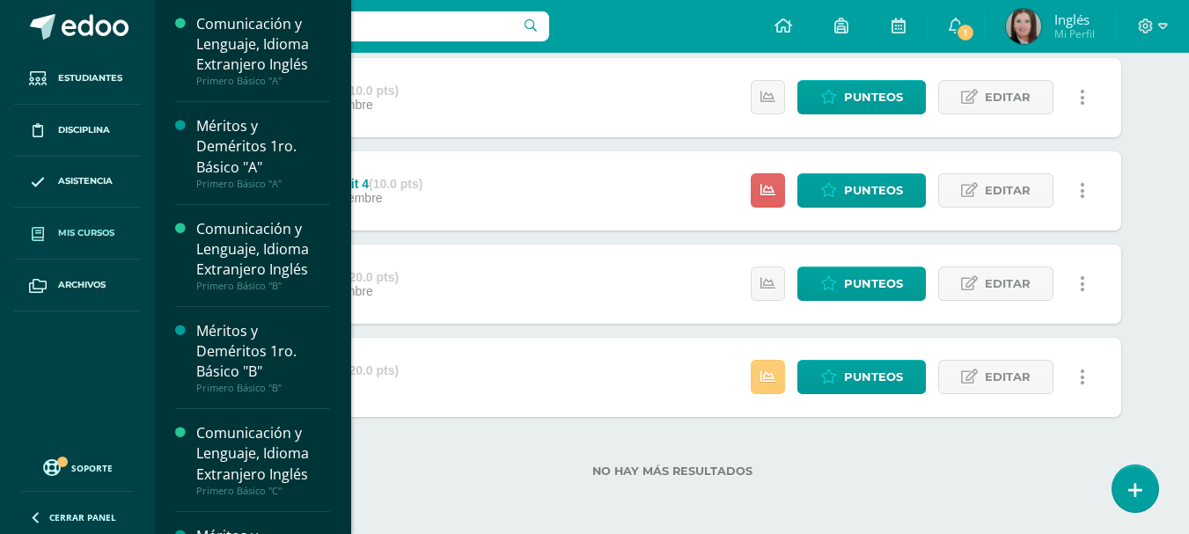
click at [48, 220] on span at bounding box center [38, 233] width 32 height 32
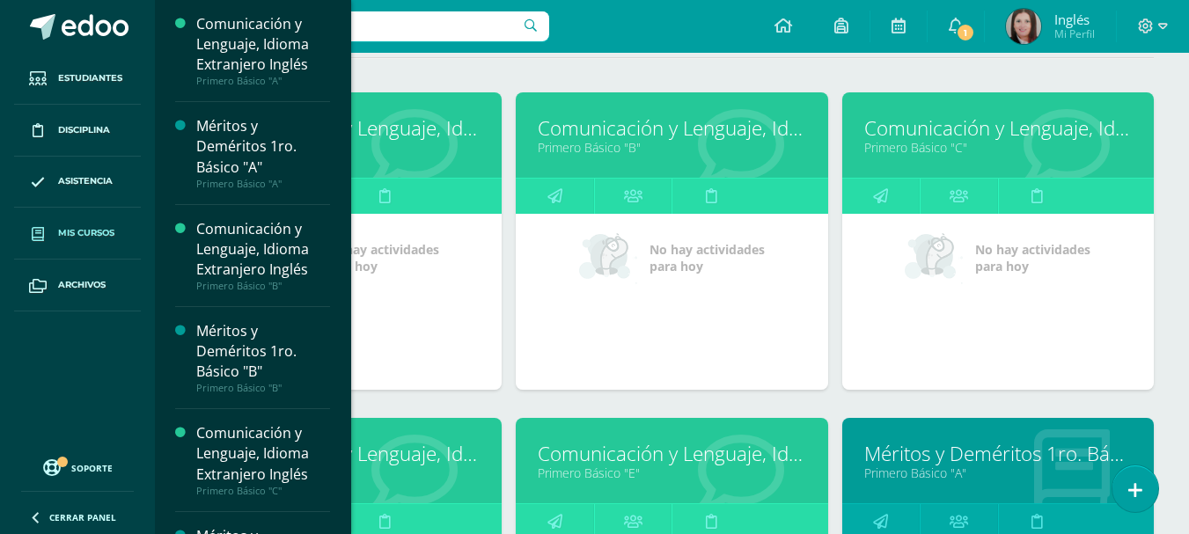
scroll to position [352, 0]
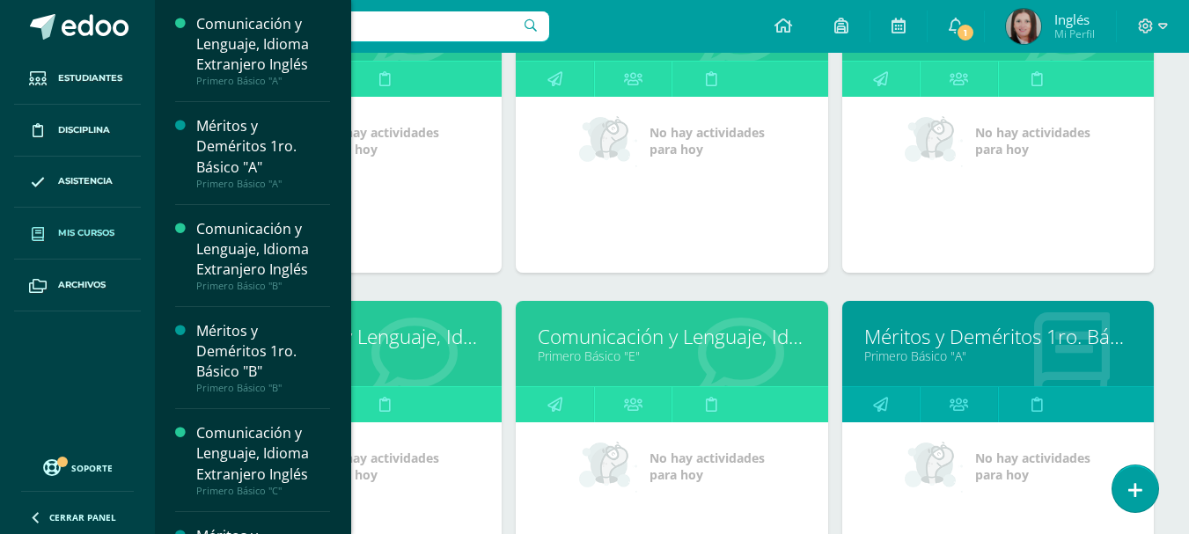
click at [421, 350] on link "Comunicación y Lenguaje, Idioma Extranjero Inglés" at bounding box center [346, 336] width 268 height 27
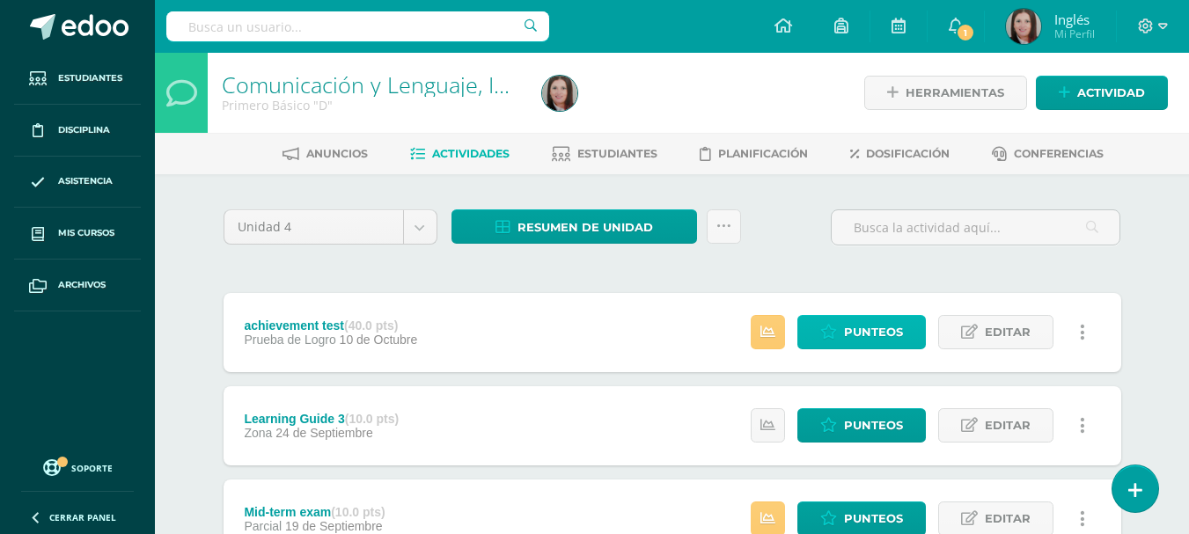
click at [882, 325] on span "Punteos" at bounding box center [873, 332] width 59 height 33
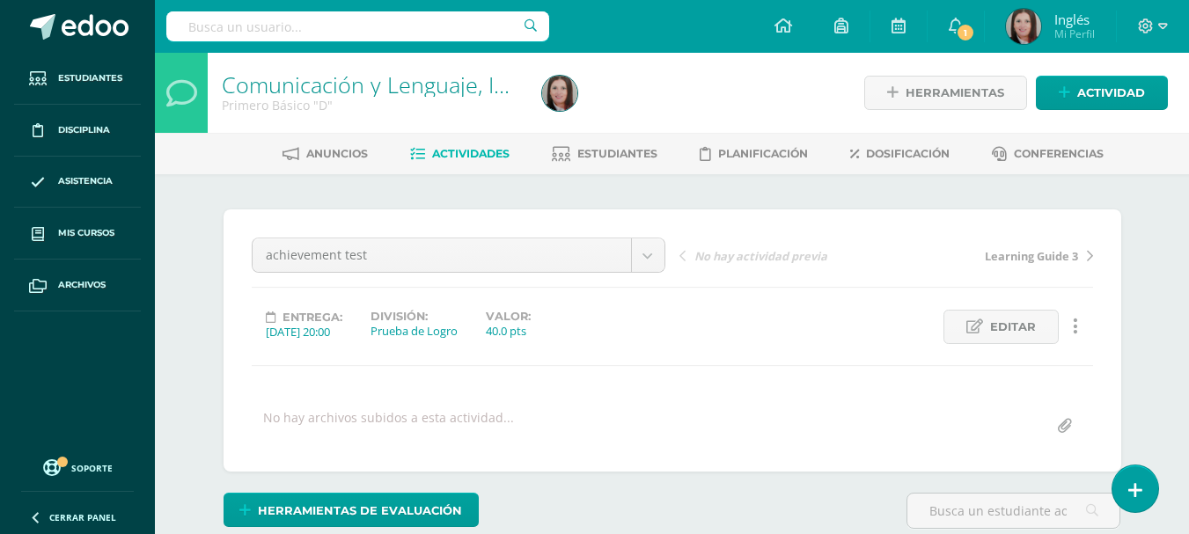
click at [437, 153] on span "Actividades" at bounding box center [470, 153] width 77 height 13
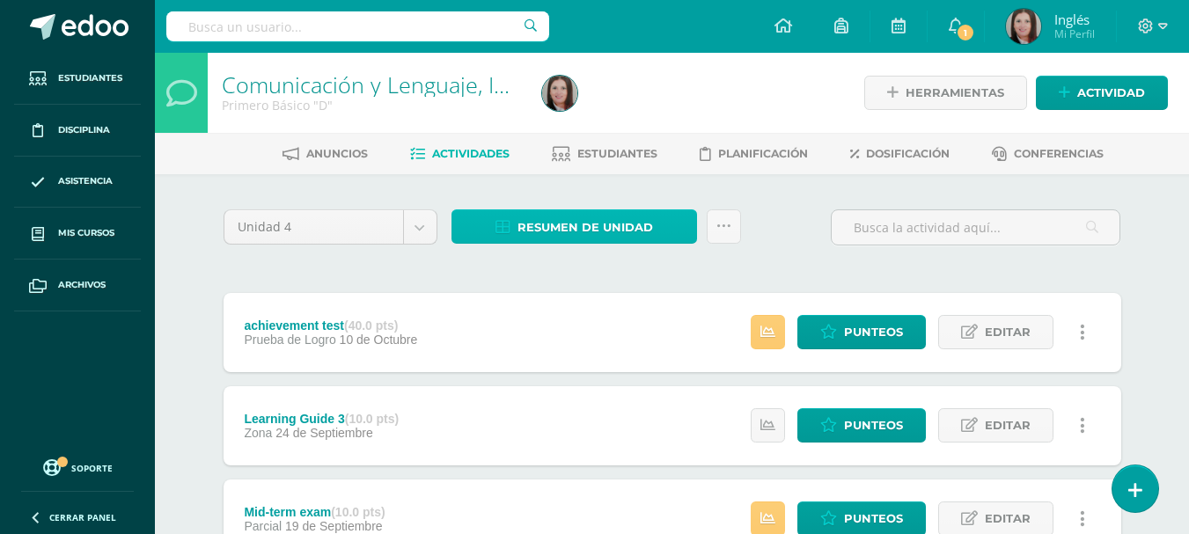
click at [657, 226] on link "Resumen de unidad" at bounding box center [575, 226] width 246 height 34
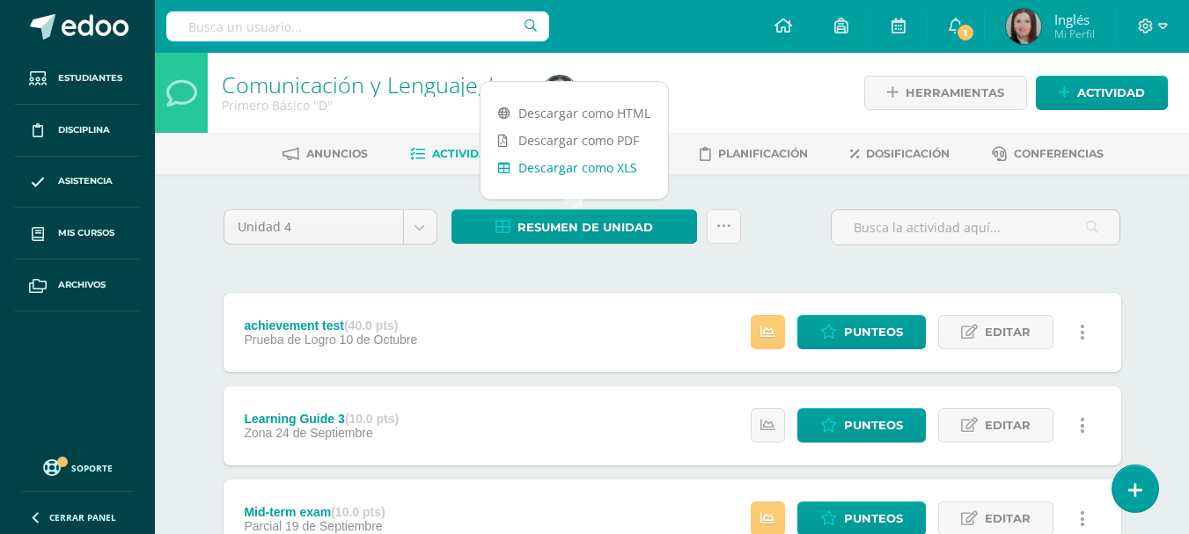
click at [606, 168] on link "Descargar como XLS" at bounding box center [574, 167] width 187 height 27
click at [789, 82] on div at bounding box center [698, 93] width 327 height 80
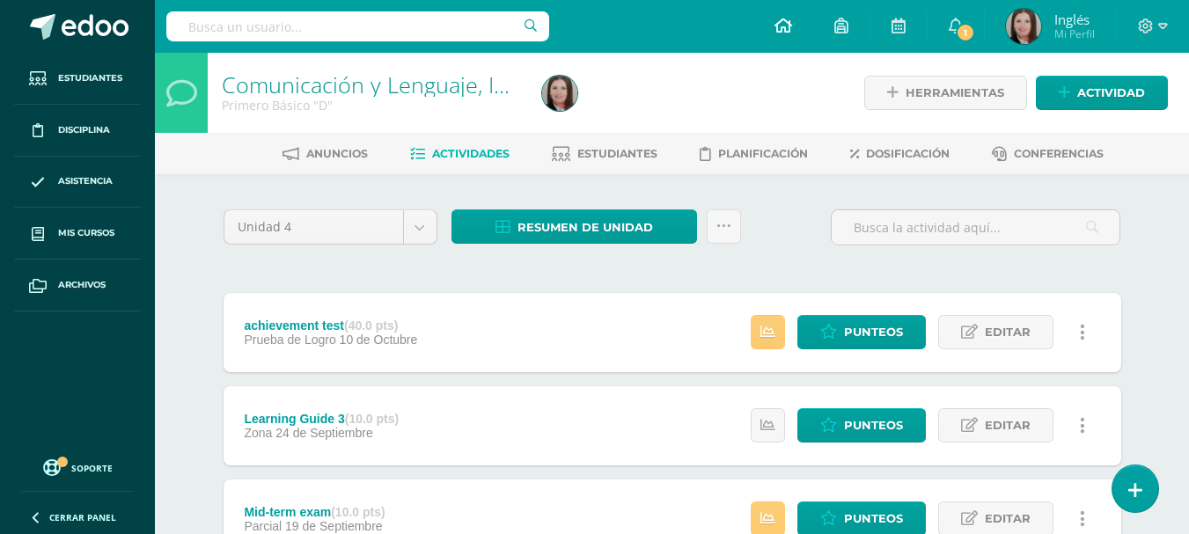
click at [775, 18] on icon at bounding box center [784, 26] width 18 height 16
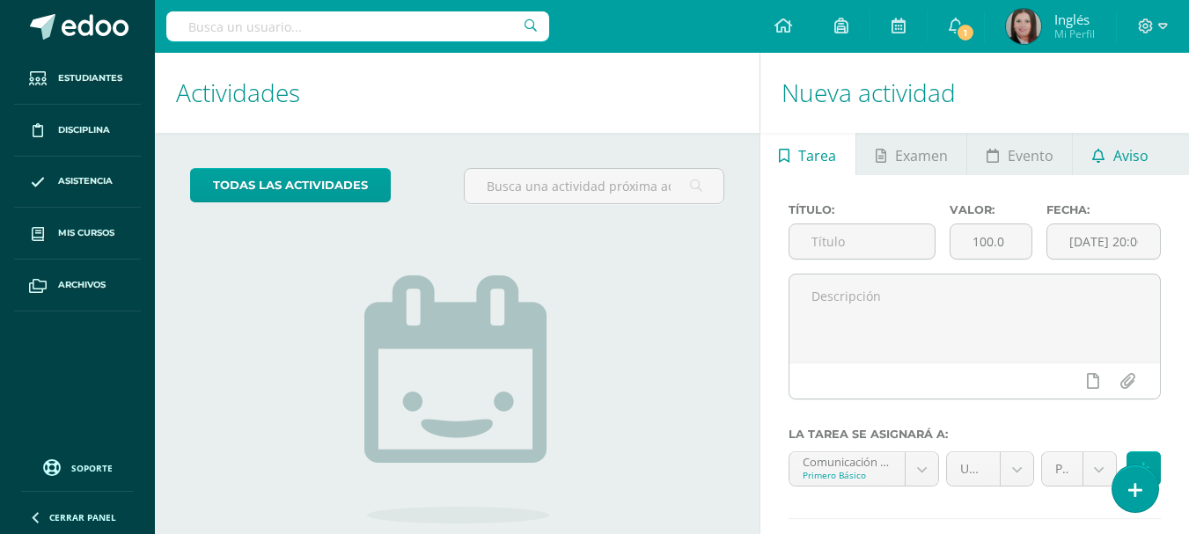
click at [1135, 154] on span "Aviso" at bounding box center [1130, 156] width 35 height 42
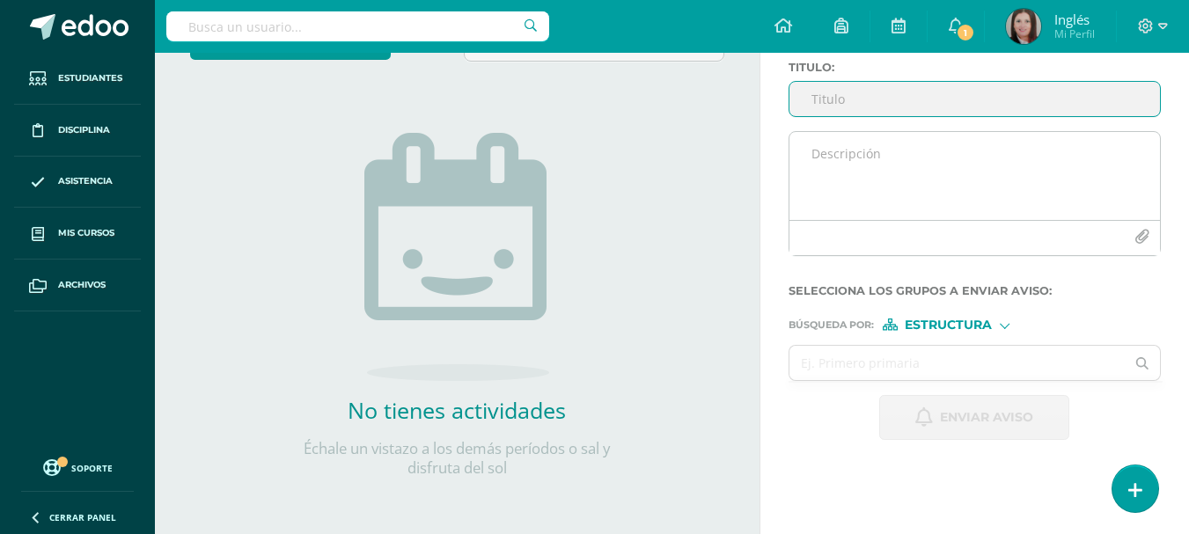
scroll to position [26, 0]
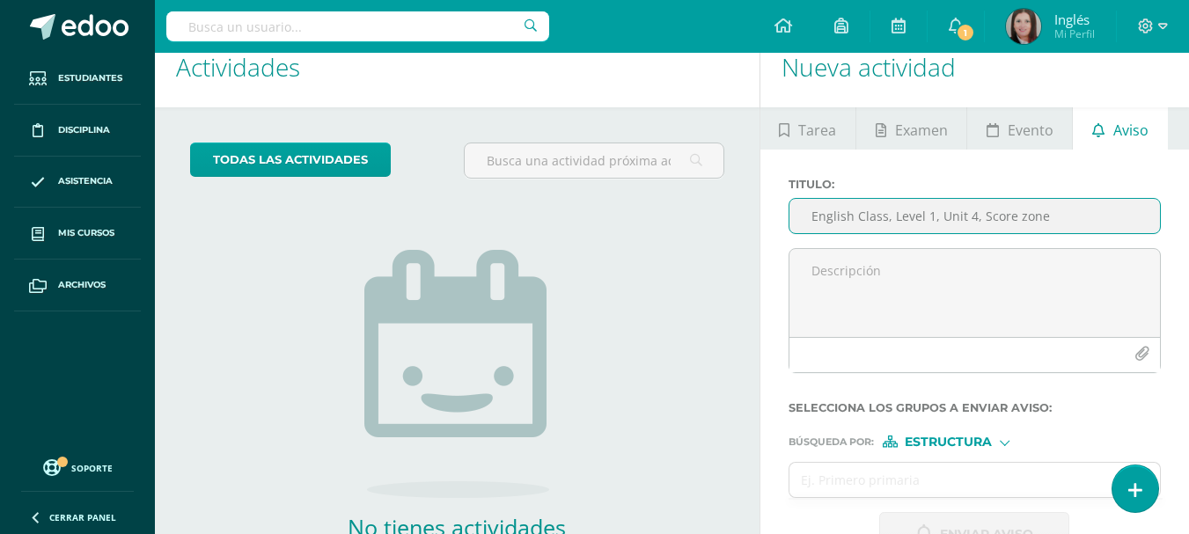
click at [892, 217] on input "English Class, Level 1, Unit 4, Score zone" at bounding box center [974, 216] width 371 height 34
type input "English Class, Miss [PERSON_NAME], Level 1, Unit 4, Score zone"
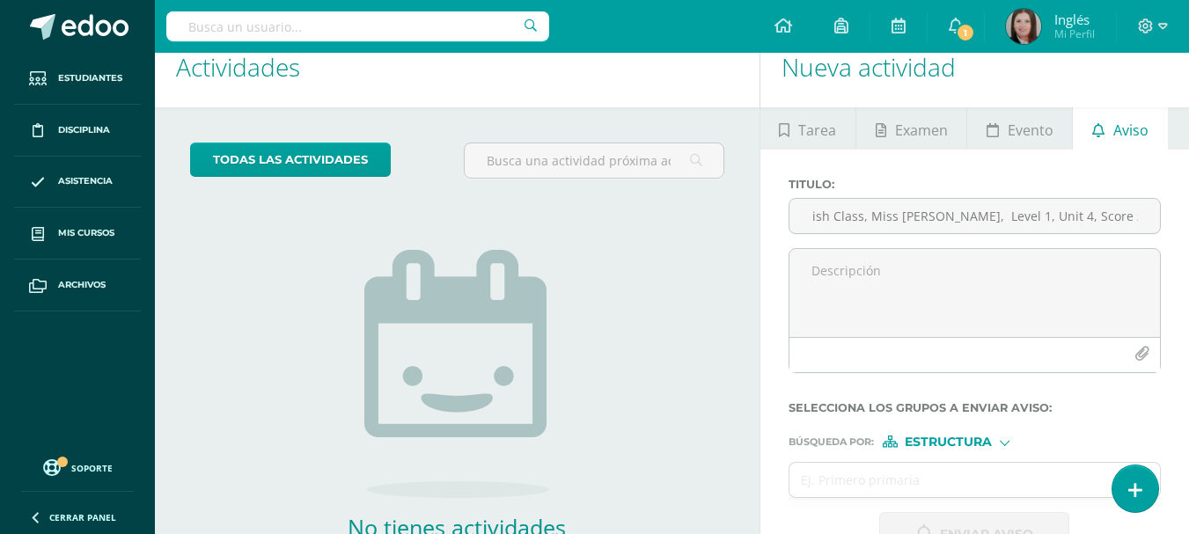
scroll to position [0, 0]
click at [850, 254] on textarea at bounding box center [974, 293] width 371 height 88
paste textarea "Estimados estudiantes, es un gusto saludarlos. Por este medio se comparten los …"
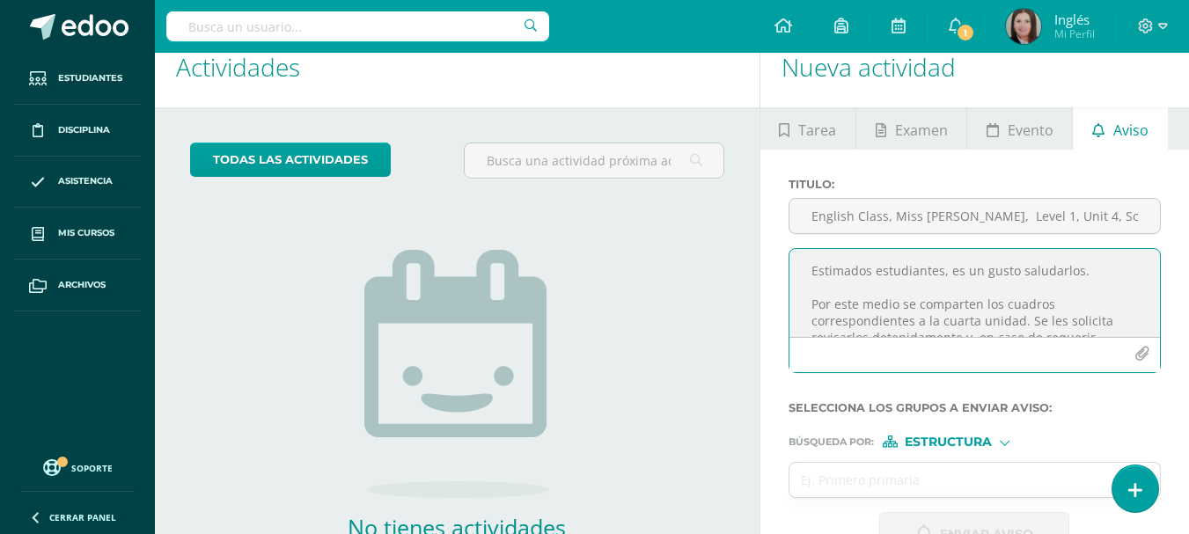
click at [1019, 304] on textarea "Estimados estudiantes, es un gusto saludarlos. Por este medio se comparten los …" at bounding box center [974, 293] width 371 height 88
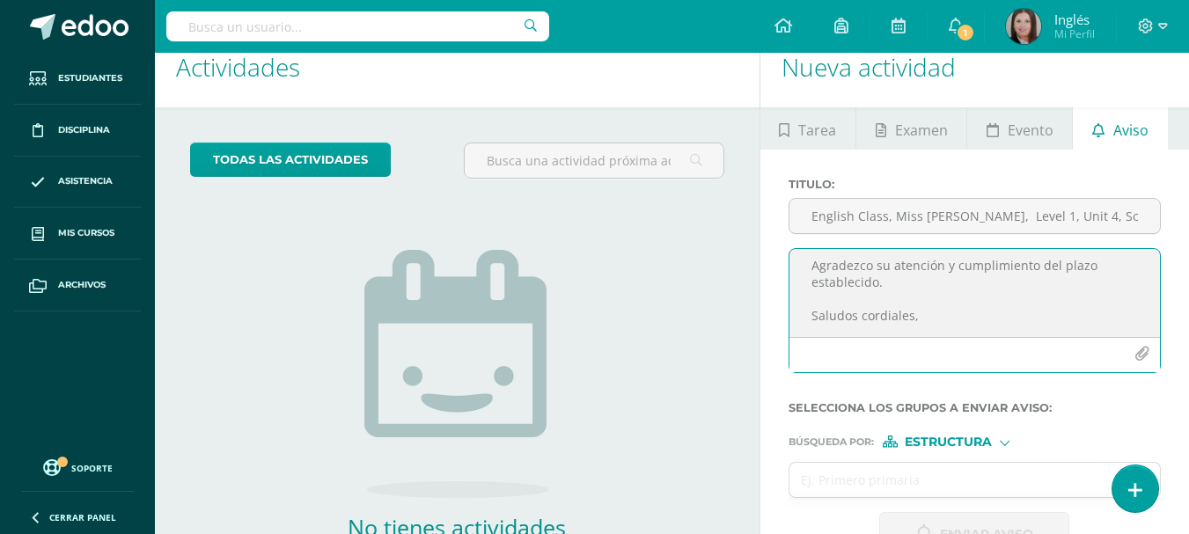
scroll to position [407, 0]
type textarea "Estimados estudiantes, es un gusto saludarlos. Por este medio se comparten los …"
click at [877, 488] on input "text" at bounding box center [957, 480] width 336 height 34
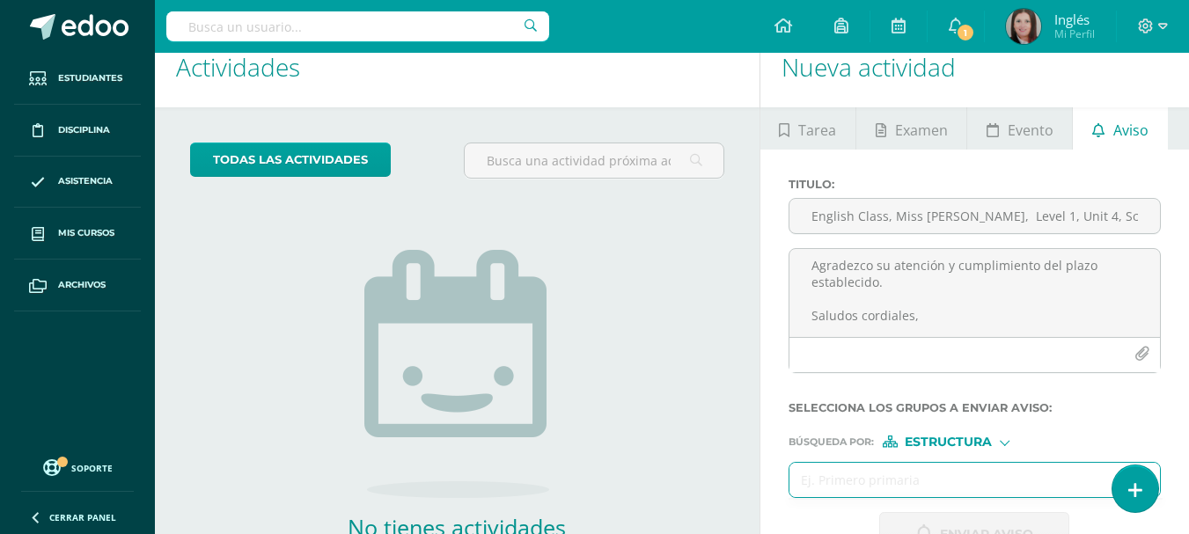
type input "o"
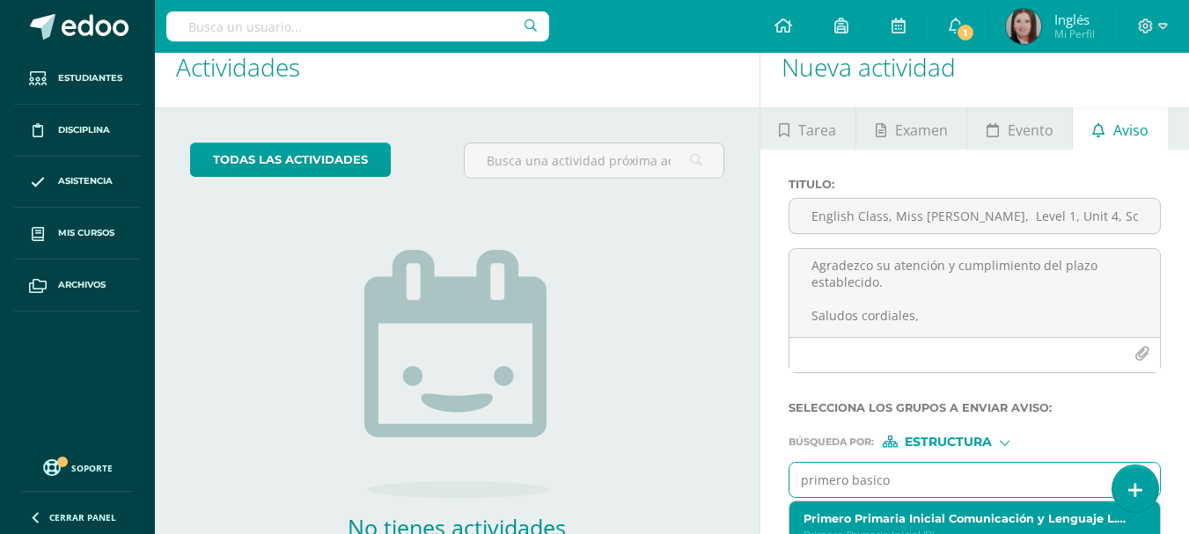
scroll to position [151, 0]
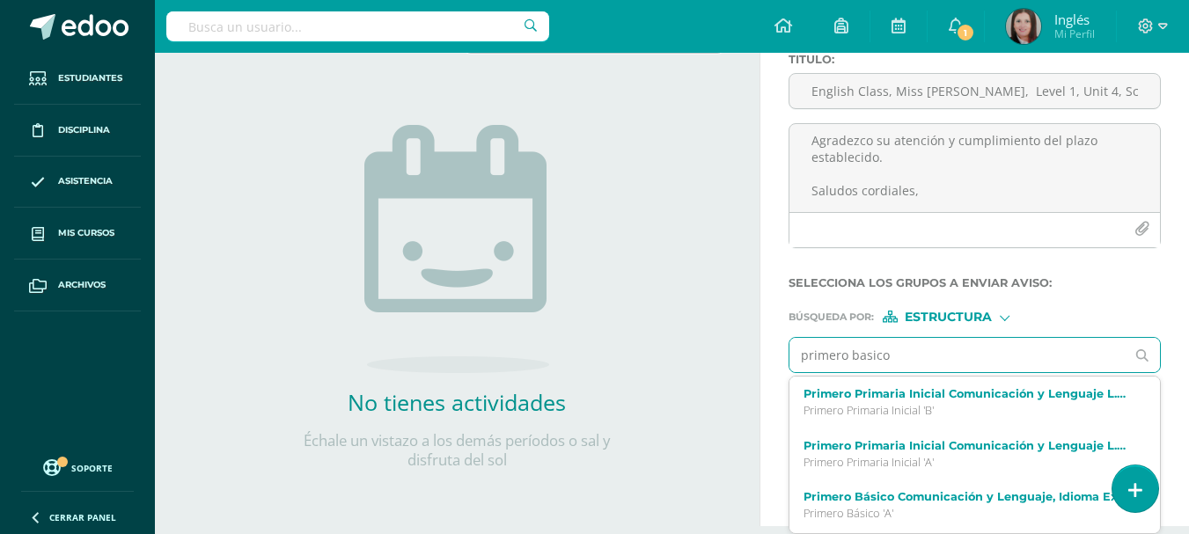
type input "primero basico"
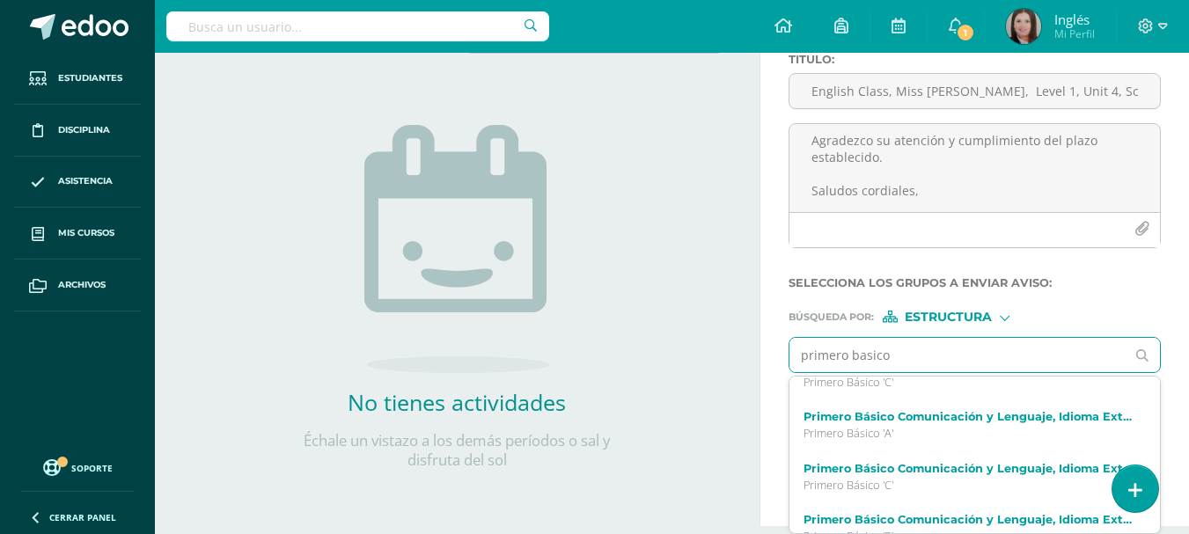
scroll to position [352, 0]
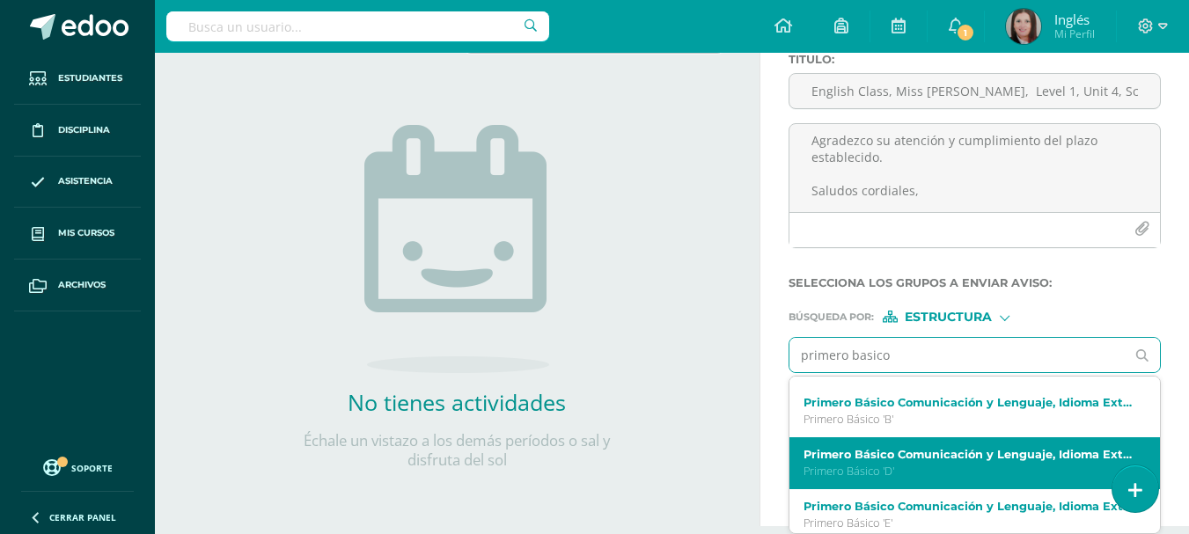
click at [1045, 470] on p "Primero Básico 'D'" at bounding box center [968, 471] width 329 height 15
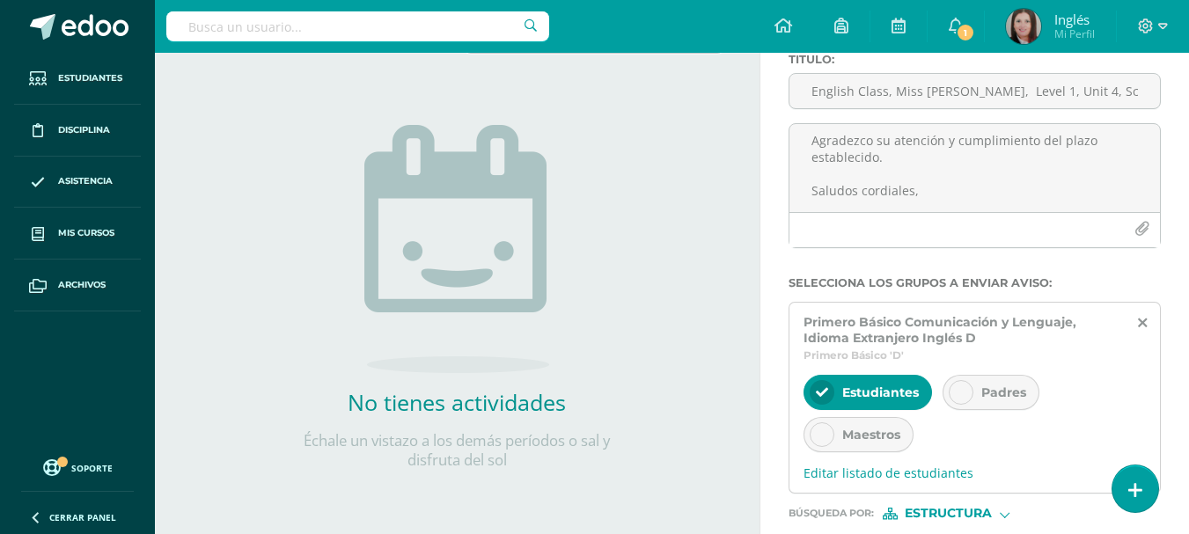
scroll to position [0, 0]
click at [964, 393] on icon at bounding box center [961, 392] width 12 height 12
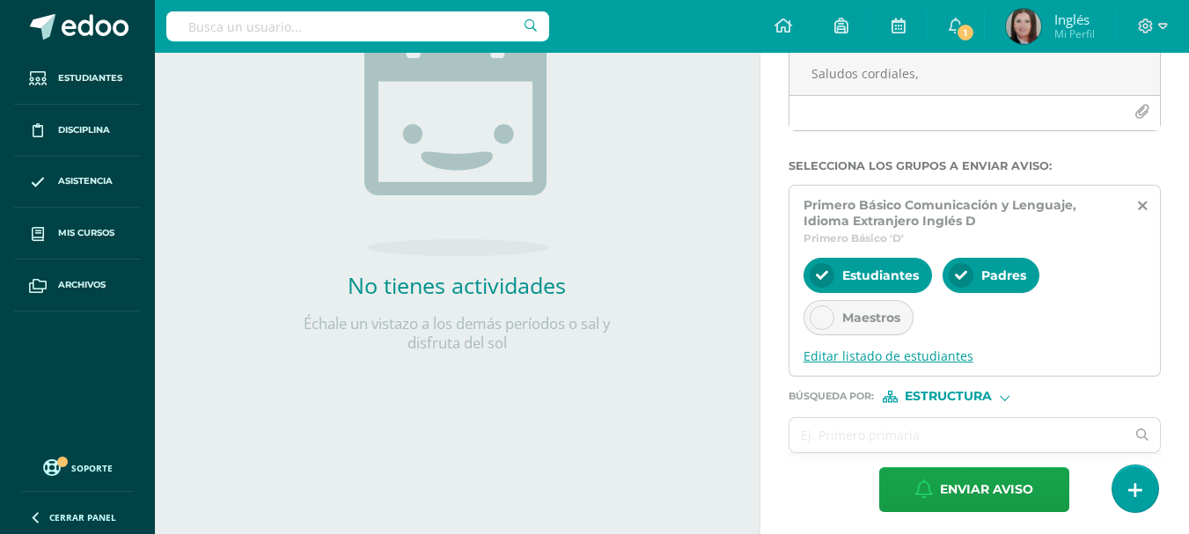
click at [935, 359] on span "Editar listado de estudiantes" at bounding box center [975, 356] width 342 height 17
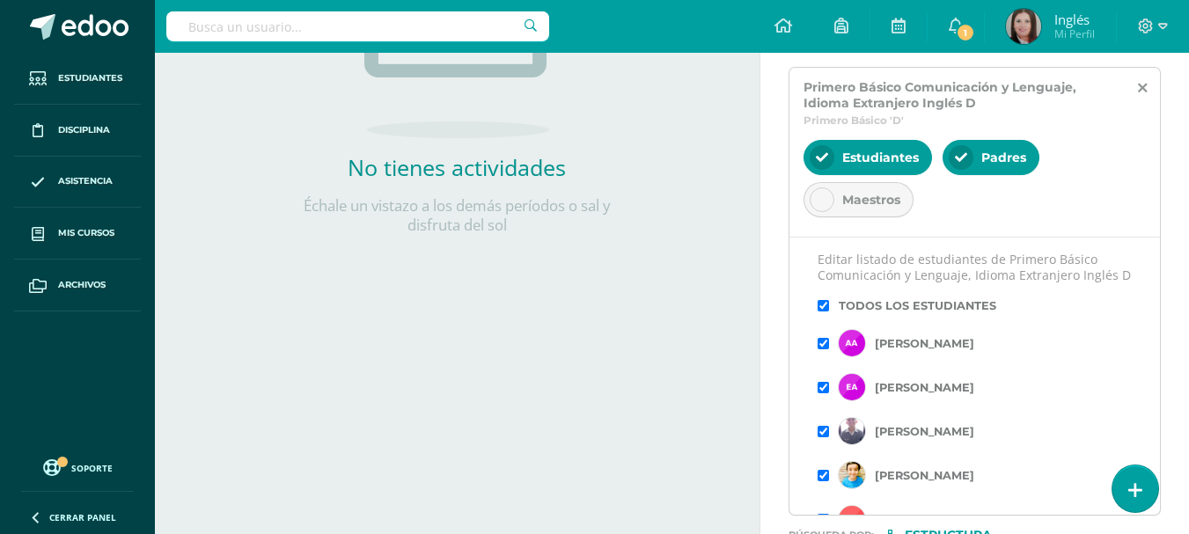
scroll to position [117, 0]
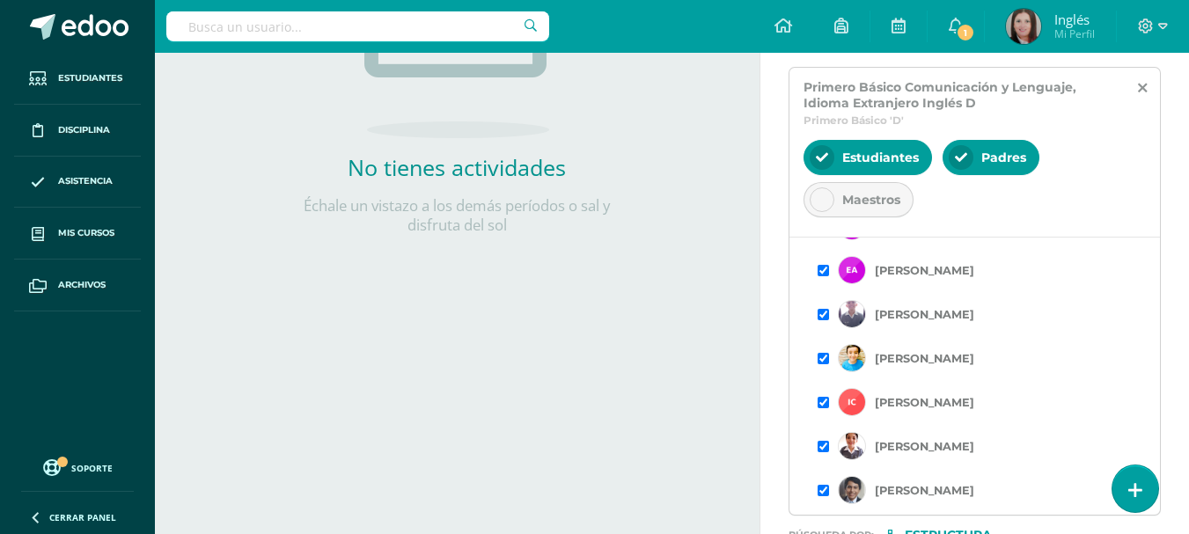
click at [820, 320] on input "checkbox" at bounding box center [823, 314] width 11 height 11
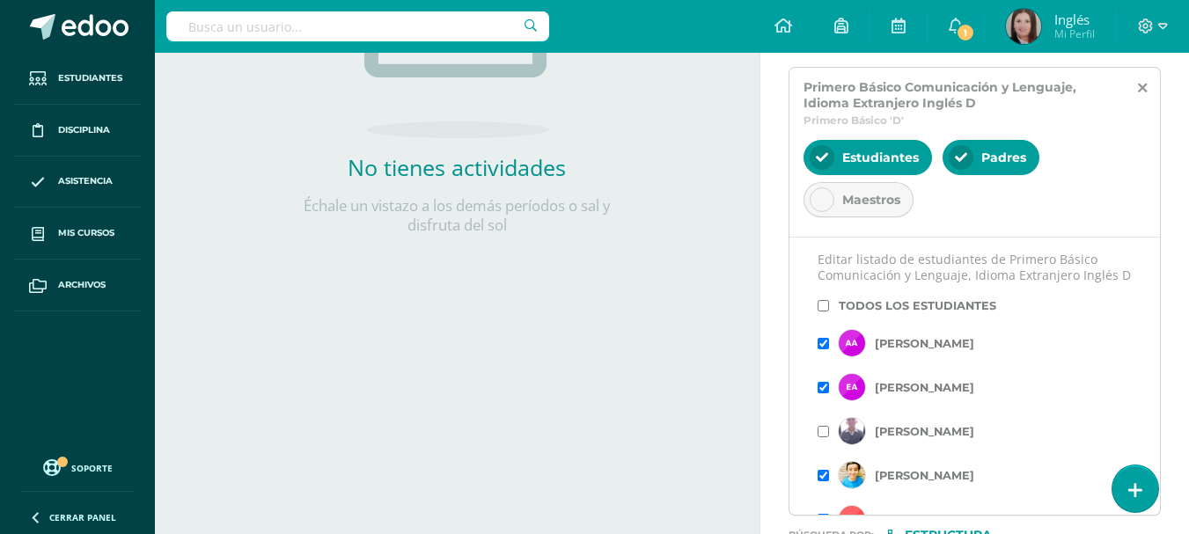
click at [826, 481] on input "checkbox" at bounding box center [823, 475] width 11 height 11
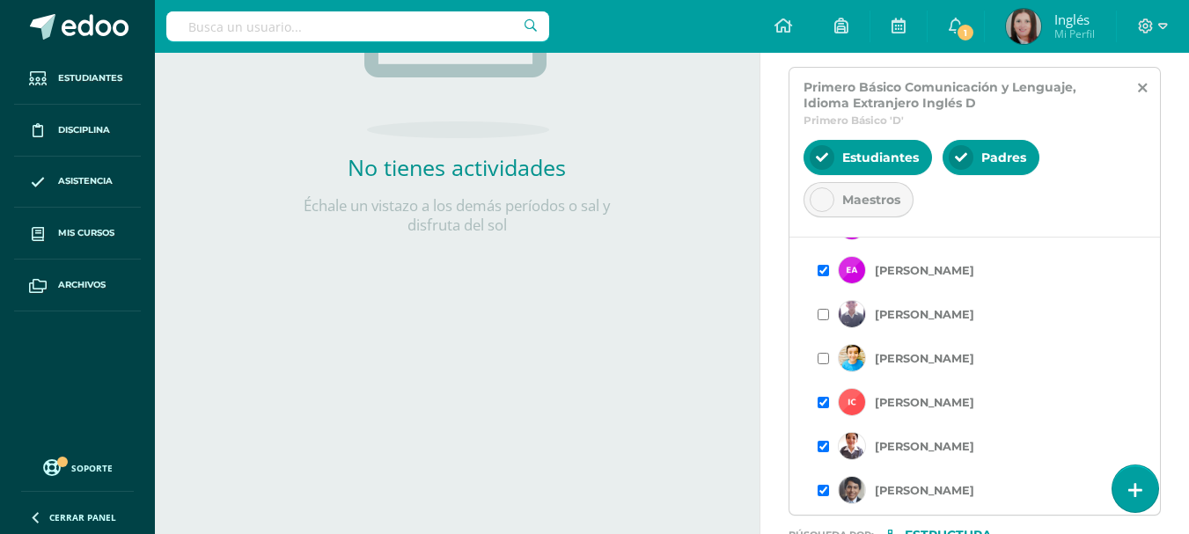
click at [820, 408] on input "checkbox" at bounding box center [823, 402] width 11 height 11
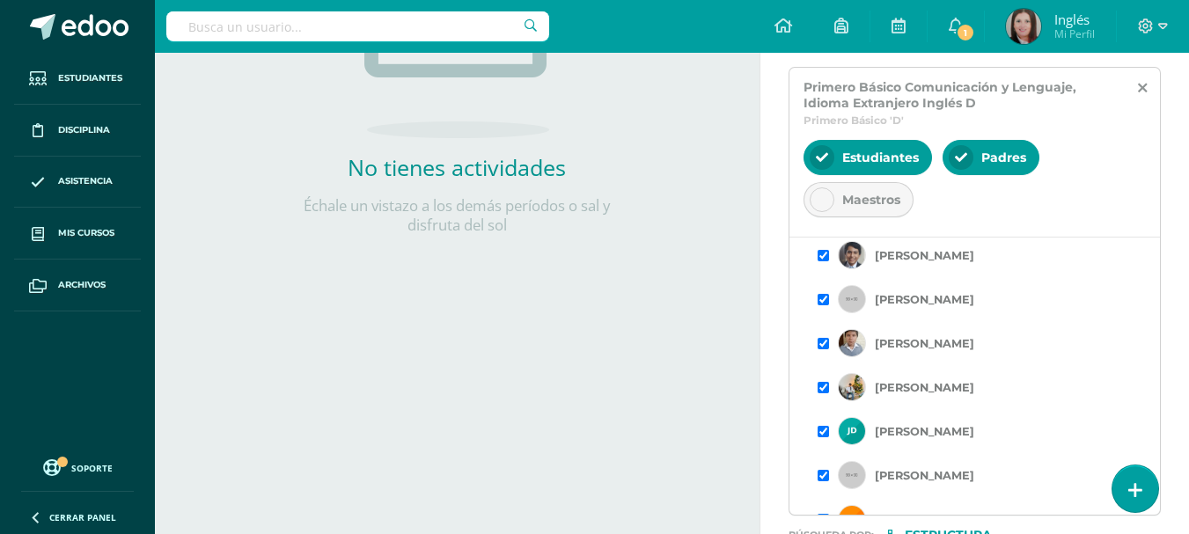
scroll to position [235, 0]
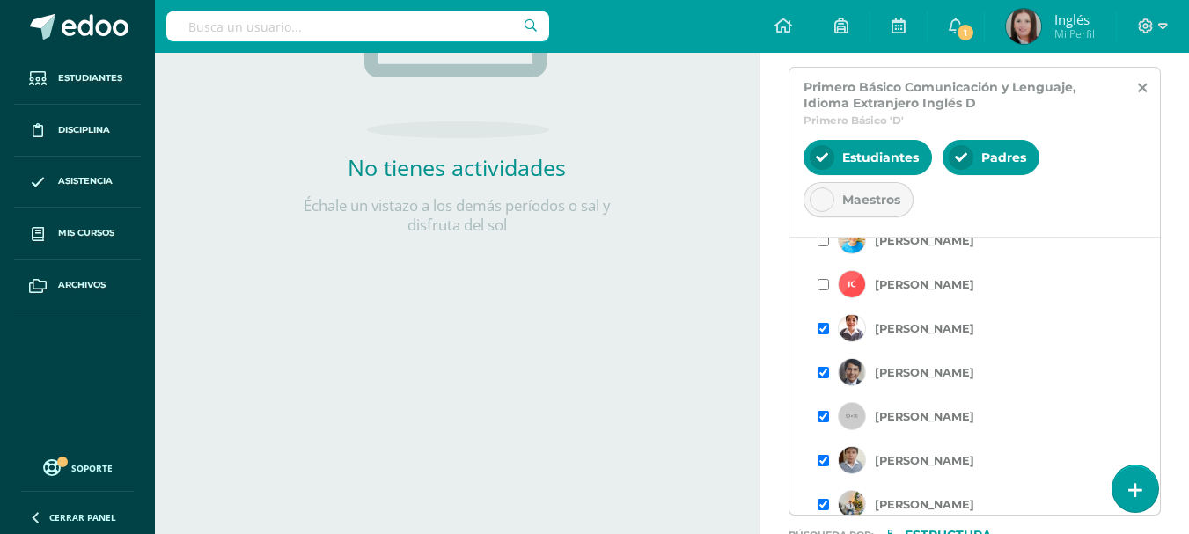
click at [825, 378] on input "checkbox" at bounding box center [823, 372] width 11 height 11
click at [822, 422] on input "checkbox" at bounding box center [823, 416] width 11 height 11
click at [825, 466] on input "checkbox" at bounding box center [823, 460] width 11 height 11
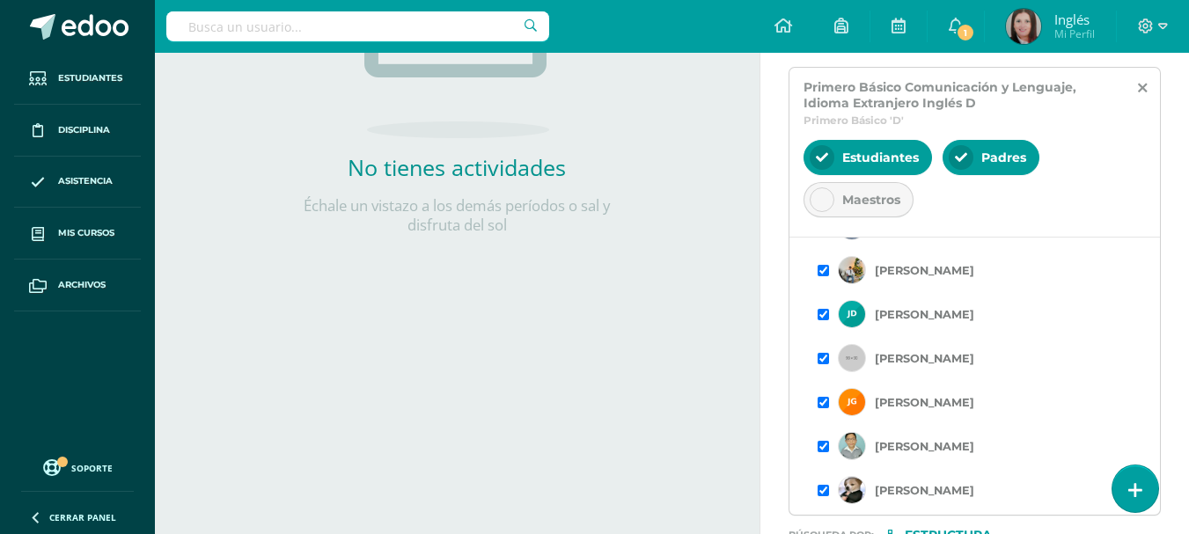
scroll to position [587, 0]
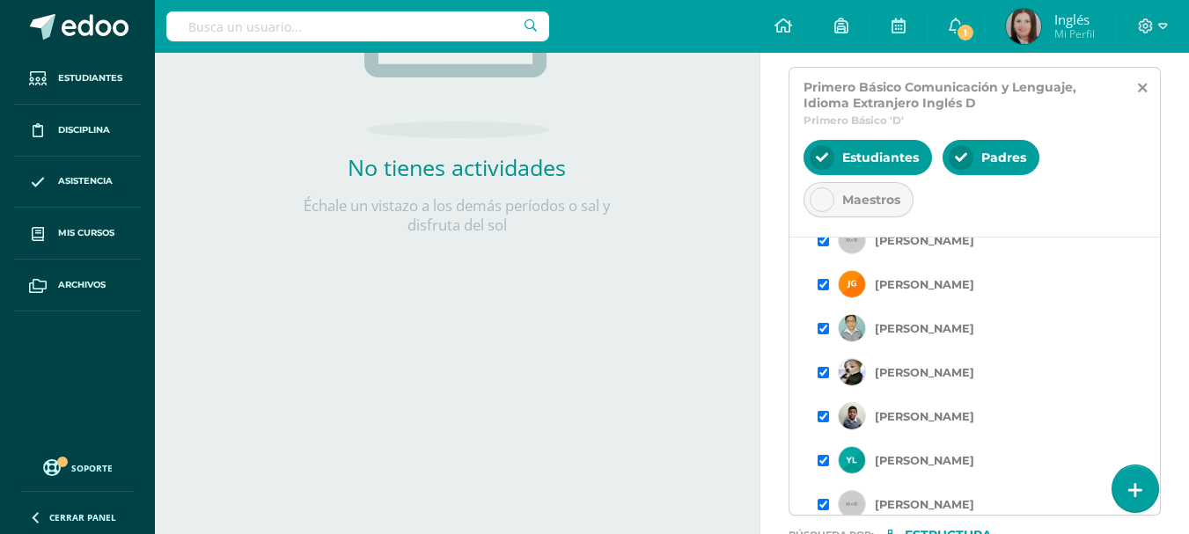
click at [819, 378] on input "checkbox" at bounding box center [823, 372] width 11 height 11
click at [819, 422] on input "checkbox" at bounding box center [823, 416] width 11 height 11
